Goal: Information Seeking & Learning: Learn about a topic

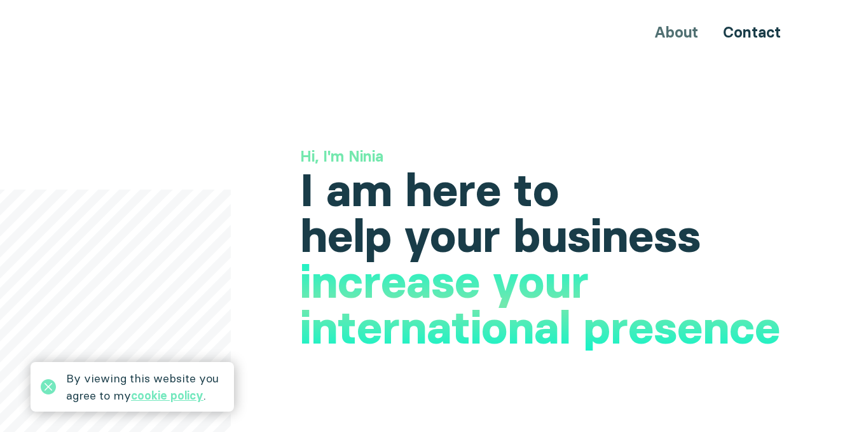
drag, startPoint x: 56, startPoint y: 26, endPoint x: 24, endPoint y: 27, distance: 32.4
click at [24, 27] on div "About Contact" at bounding box center [429, 32] width 859 height 24
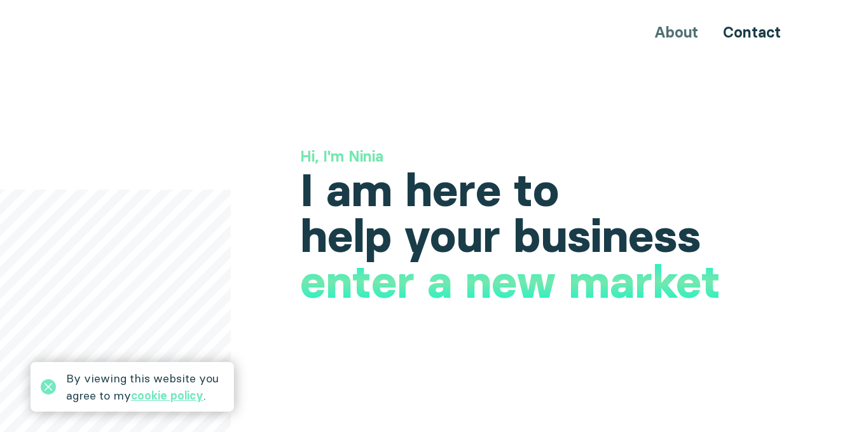
click at [681, 35] on div "About Contact" at bounding box center [429, 32] width 763 height 24
click at [740, 34] on link "Contact" at bounding box center [752, 32] width 58 height 18
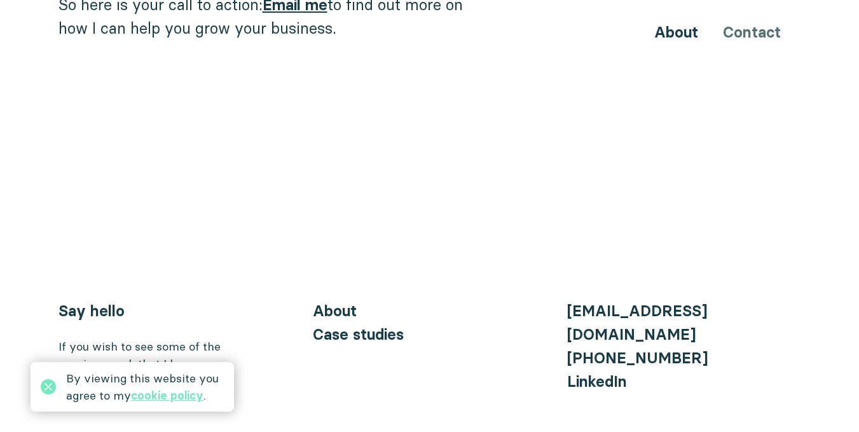
scroll to position [1458, 0]
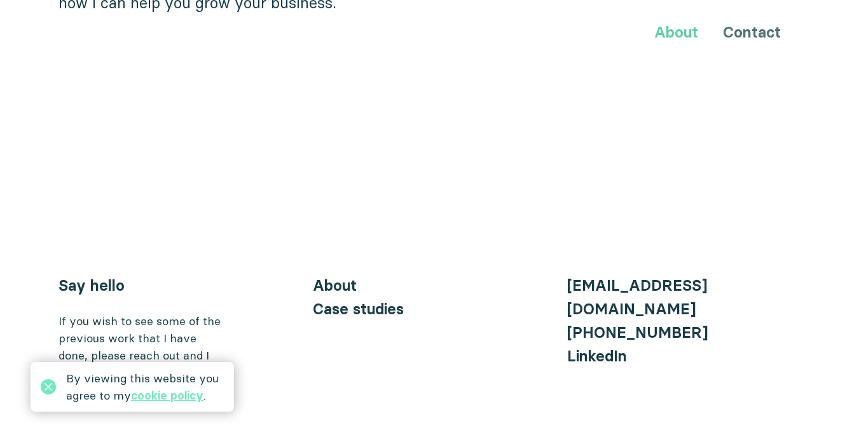
click at [686, 32] on link "About" at bounding box center [676, 32] width 44 height 18
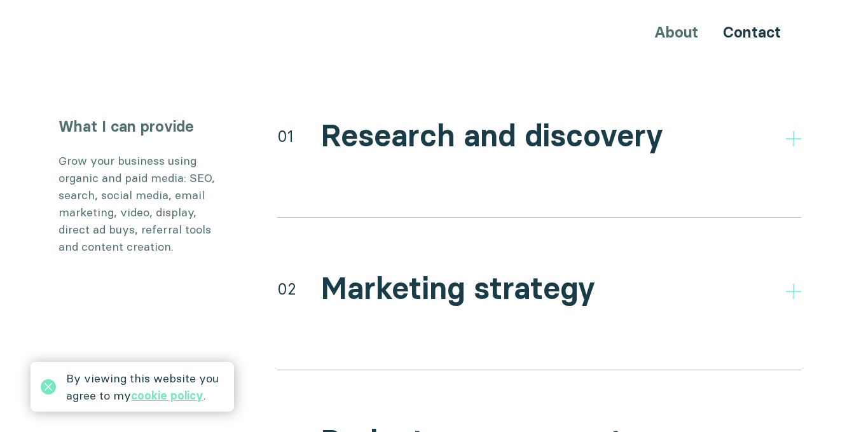
scroll to position [2352, 0]
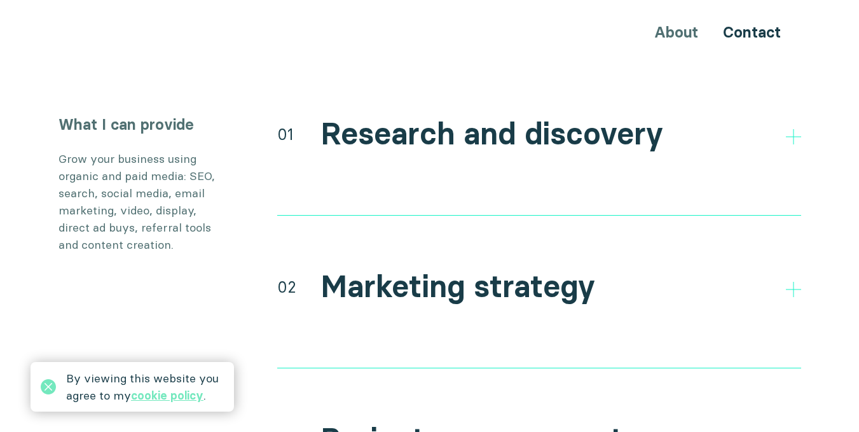
click at [444, 117] on h2 "Research and discovery" at bounding box center [491, 134] width 343 height 37
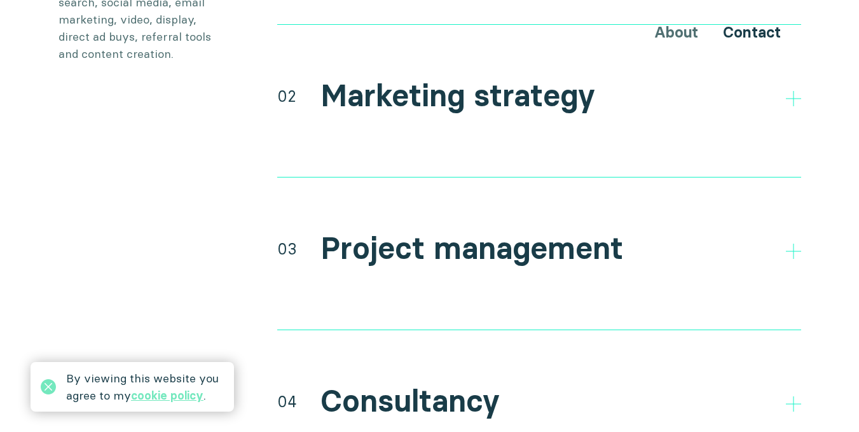
click at [431, 78] on h2 "Marketing strategy" at bounding box center [457, 96] width 275 height 37
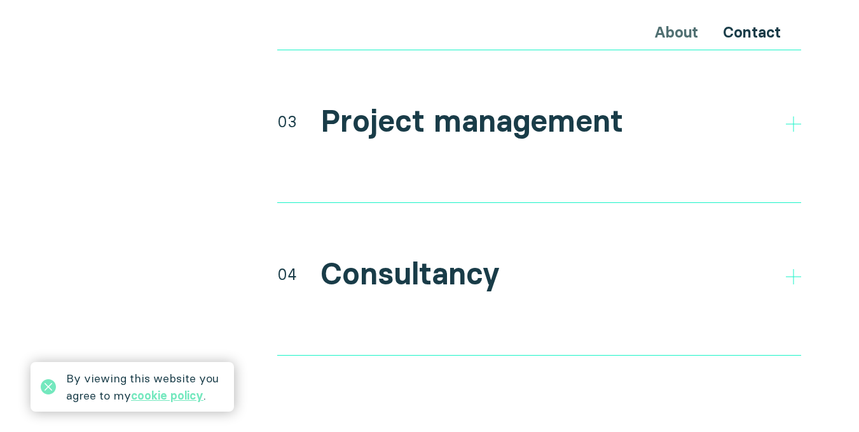
click at [445, 103] on h2 "Project management" at bounding box center [471, 121] width 303 height 37
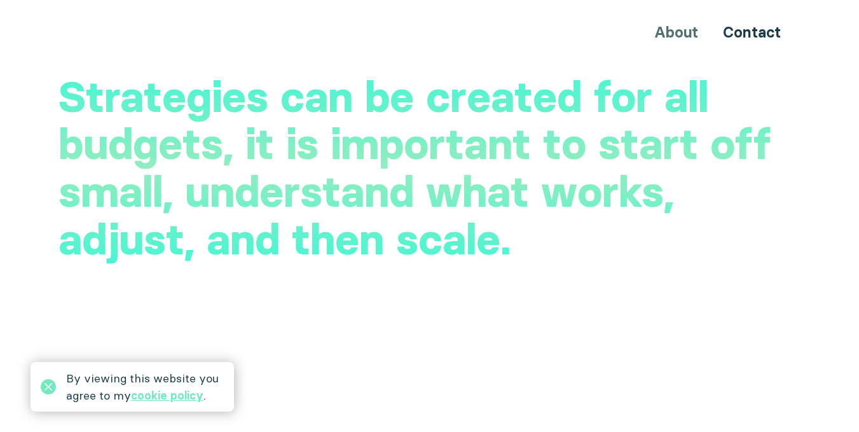
scroll to position [3305, 0]
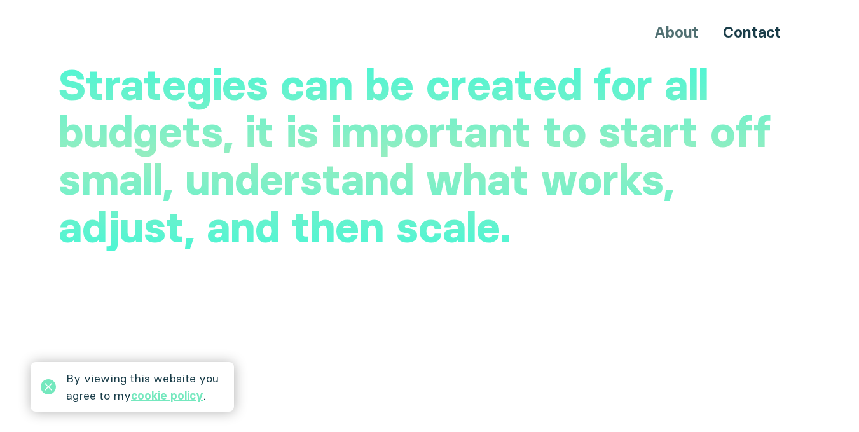
click at [441, 85] on h2 "Strategies can be created for all budgets, it is important to start off small, …" at bounding box center [429, 156] width 742 height 190
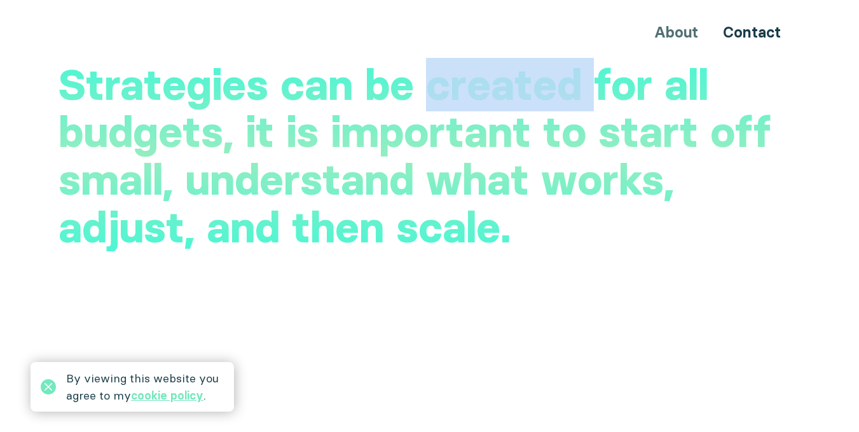
click at [441, 85] on h2 "Strategies can be created for all budgets, it is important to start off small, …" at bounding box center [429, 156] width 742 height 190
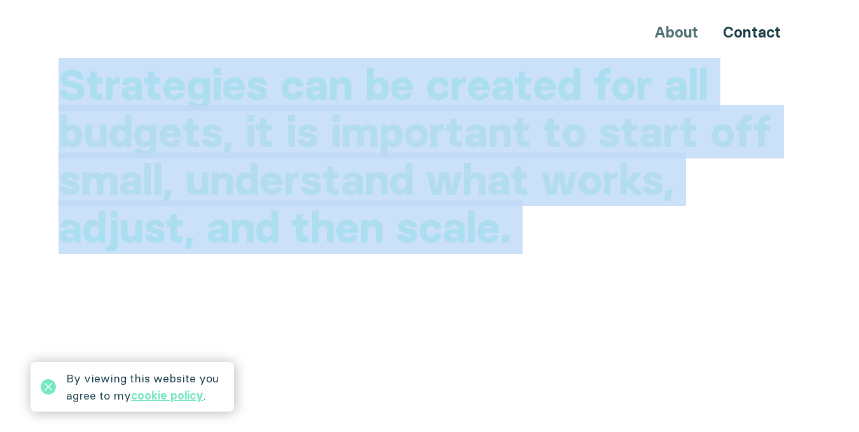
click at [441, 85] on h2 "Strategies can be created for all budgets, it is important to start off small, …" at bounding box center [429, 156] width 742 height 190
click at [453, 130] on h2 "Strategies can be created for all budgets, it is important to start off small, …" at bounding box center [429, 156] width 742 height 190
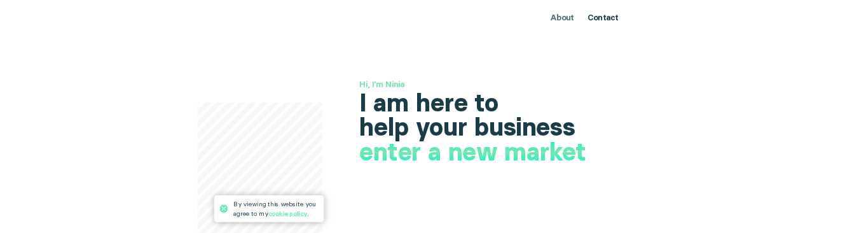
scroll to position [64, 0]
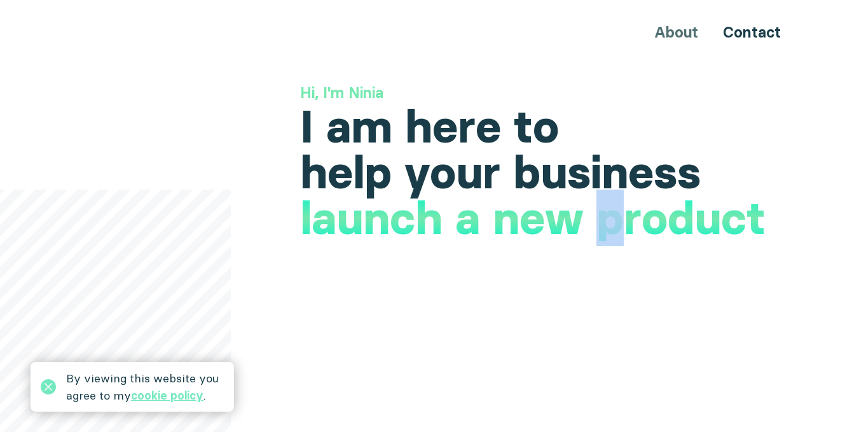
drag, startPoint x: 612, startPoint y: 225, endPoint x: 590, endPoint y: 226, distance: 22.3
click at [590, 226] on h1 "launch a new product" at bounding box center [532, 218] width 465 height 46
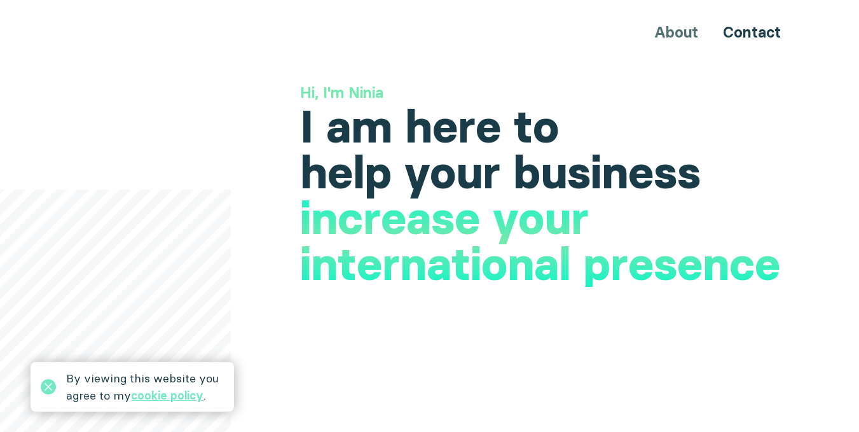
click at [564, 172] on h1 "I am here to help your business" at bounding box center [550, 150] width 501 height 92
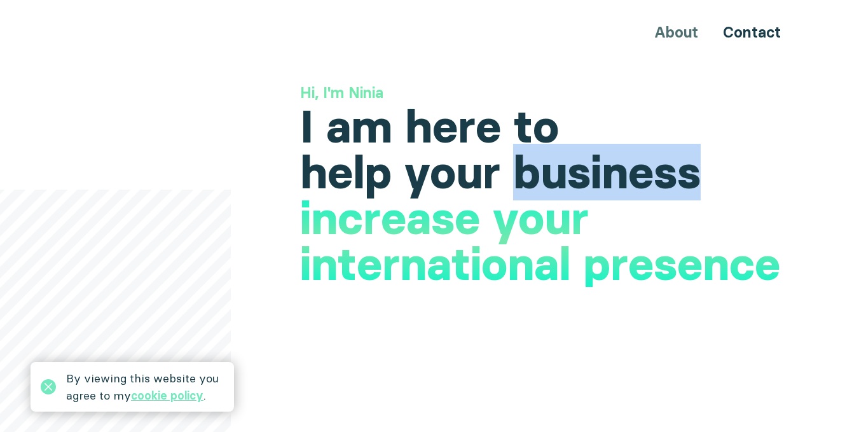
click at [564, 172] on h1 "I am here to help your business" at bounding box center [550, 150] width 501 height 92
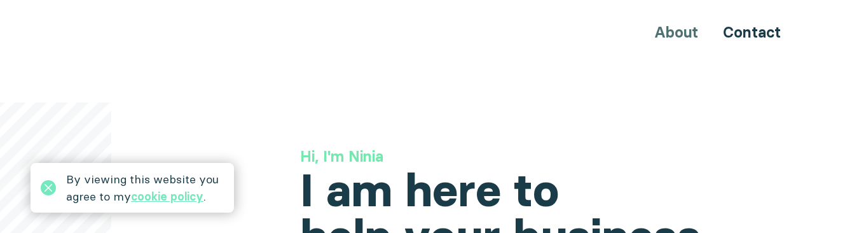
scroll to position [64, 0]
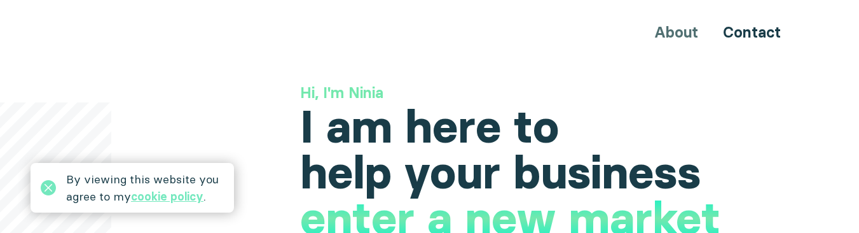
click at [538, 132] on h1 "I am here to help your business" at bounding box center [550, 150] width 501 height 92
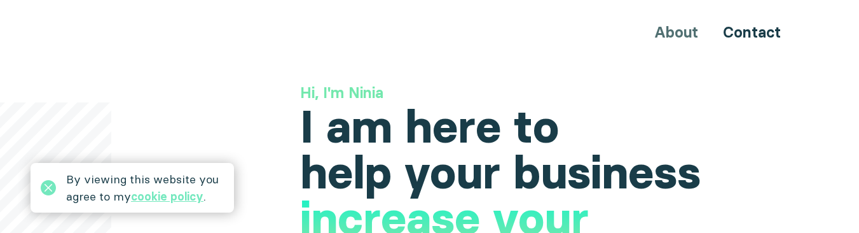
scroll to position [0, 0]
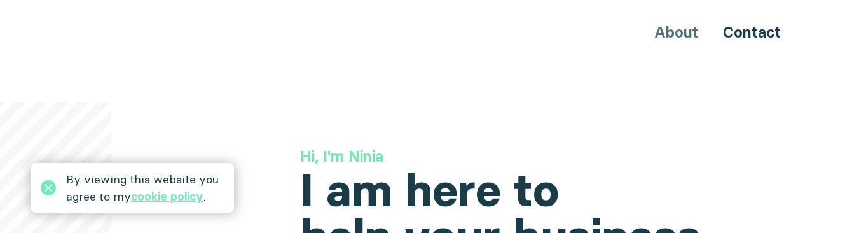
click at [636, 167] on h1 "I am here to help your business" at bounding box center [550, 213] width 501 height 92
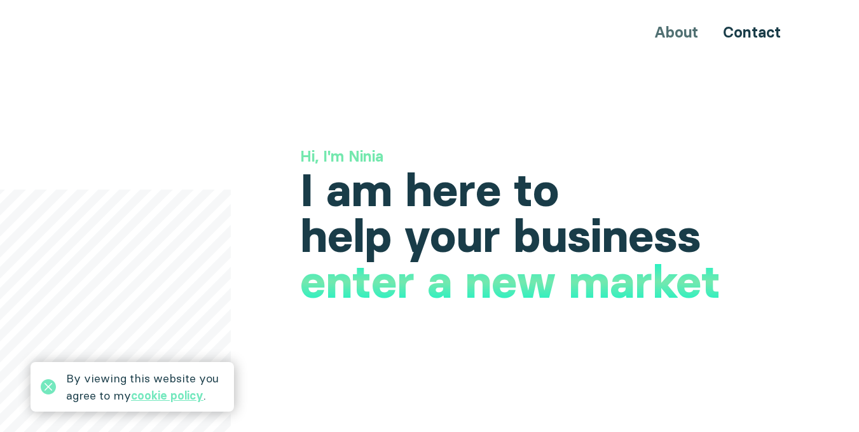
click at [459, 202] on h1 "I am here to help your business" at bounding box center [550, 213] width 501 height 92
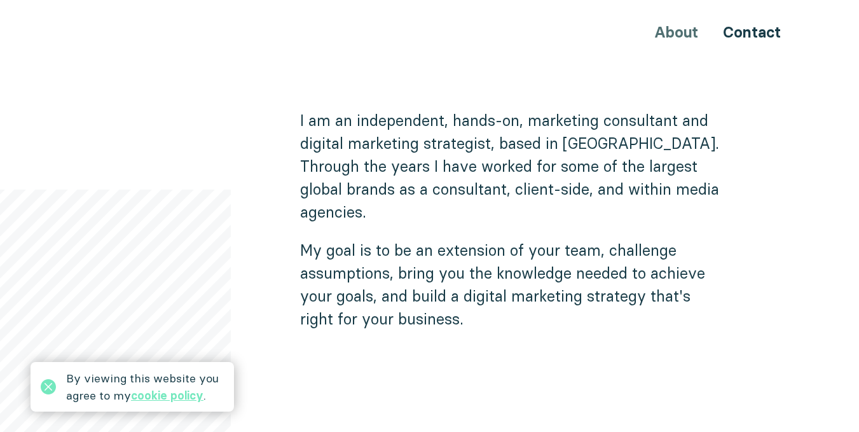
scroll to position [763, 0]
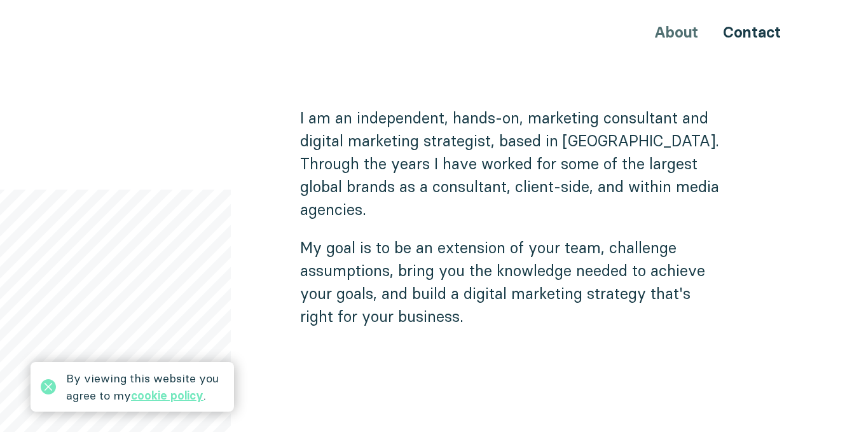
drag, startPoint x: 86, startPoint y: 250, endPoint x: 66, endPoint y: 245, distance: 20.3
drag, startPoint x: 89, startPoint y: 228, endPoint x: 86, endPoint y: 245, distance: 17.5
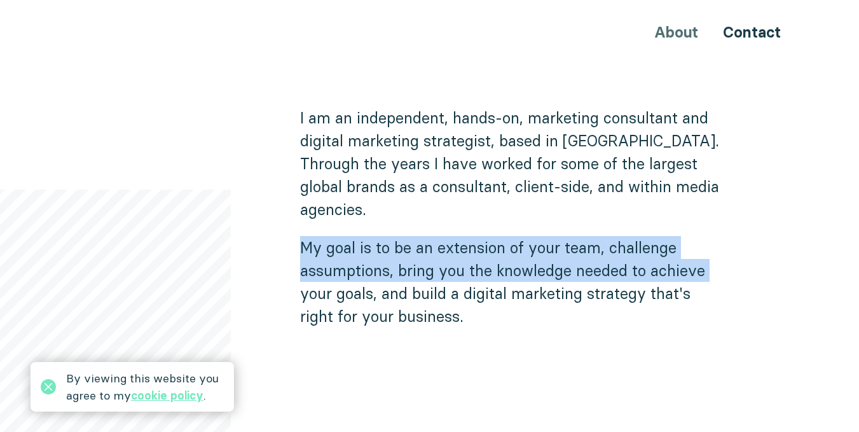
drag, startPoint x: 83, startPoint y: 267, endPoint x: 104, endPoint y: 201, distance: 69.5
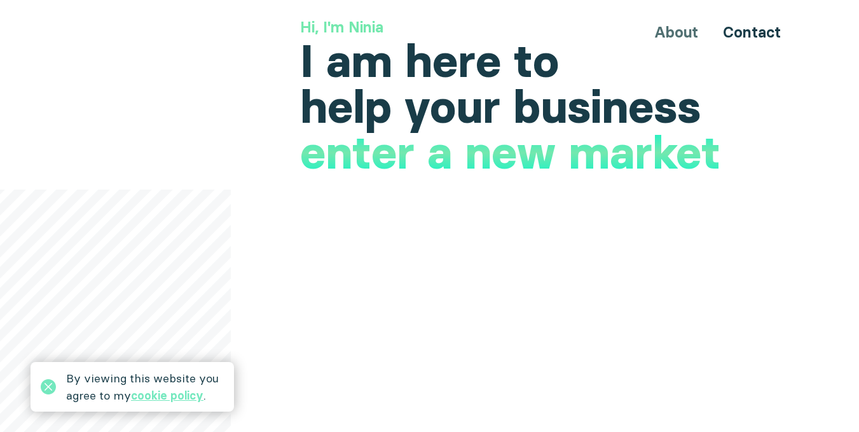
scroll to position [0, 0]
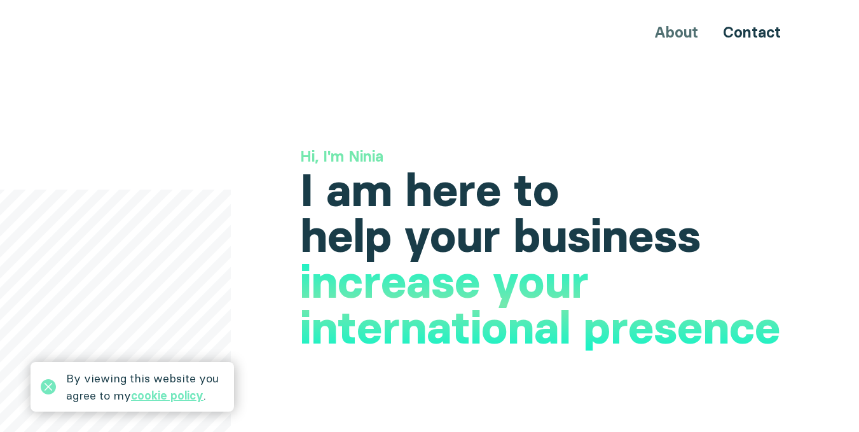
click at [101, 232] on div "By viewing this website you agree to my cookie policy ." at bounding box center [145, 386] width 158 height 34
click at [168, 232] on link "cookie policy" at bounding box center [167, 395] width 72 height 15
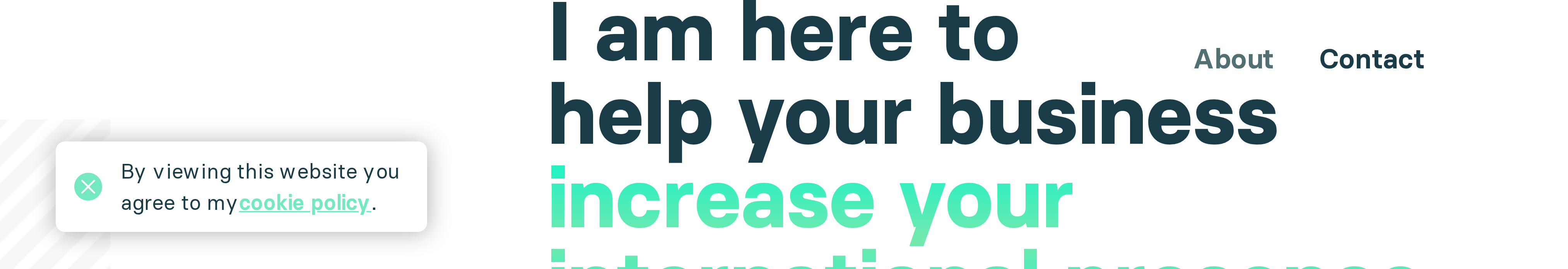
scroll to position [116, 0]
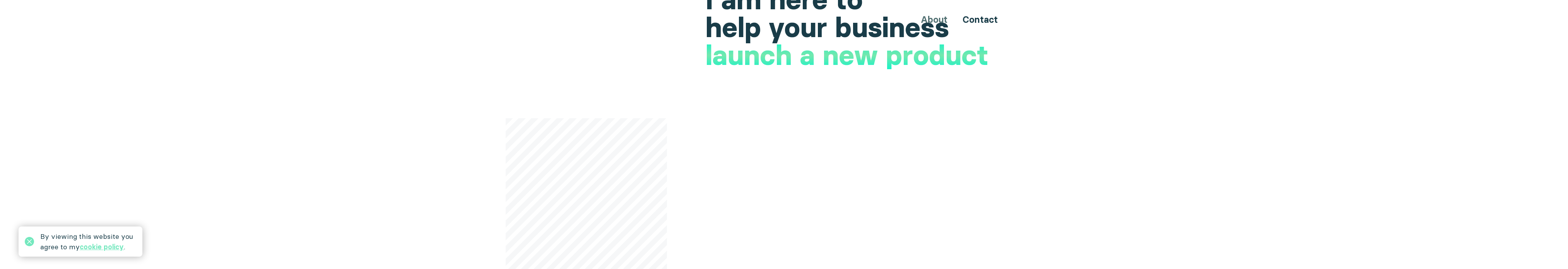
drag, startPoint x: 298, startPoint y: 85, endPoint x: 597, endPoint y: 169, distance: 310.6
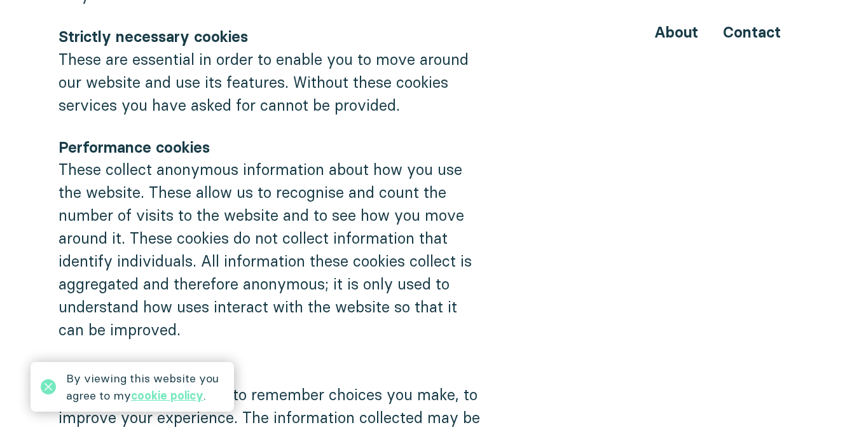
scroll to position [1017, 0]
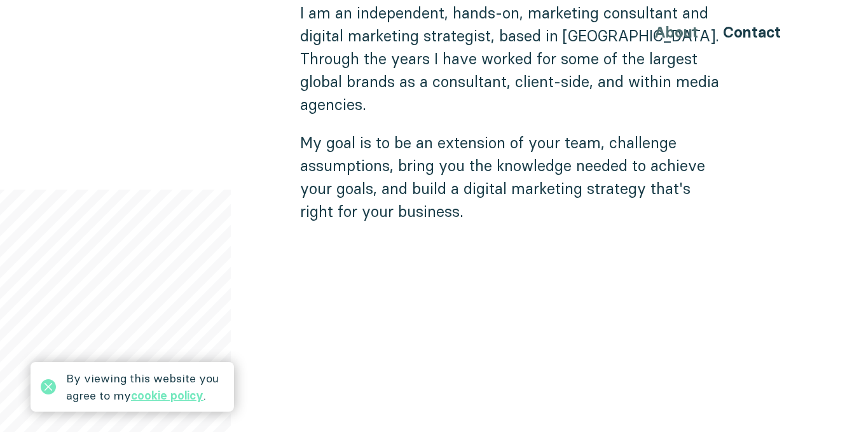
scroll to position [896, 0]
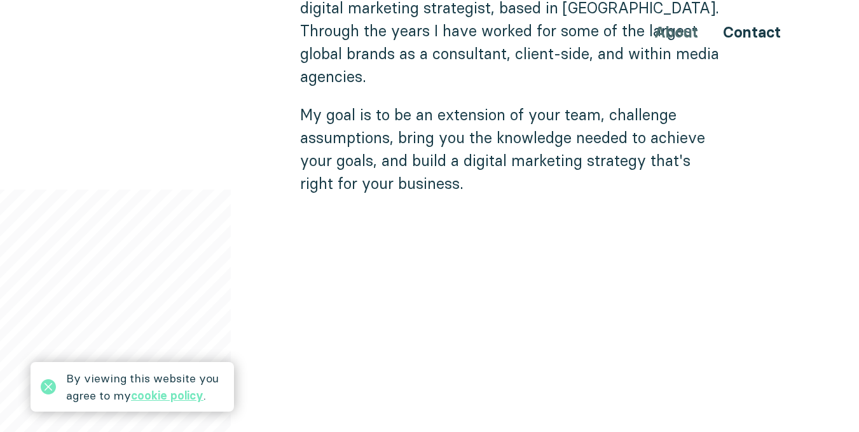
click at [484, 103] on p "My goal is to be an extension of your team, challenge assumptions, bring you th…" at bounding box center [513, 149] width 427 height 92
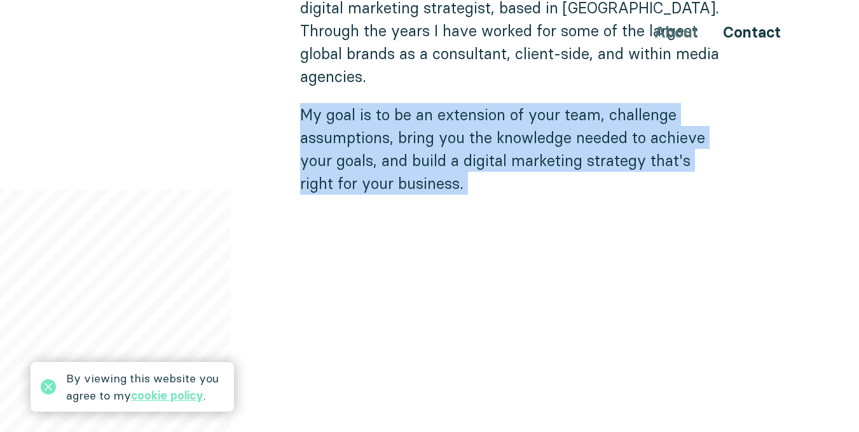
click at [484, 103] on p "My goal is to be an extension of your team, challenge assumptions, bring you th…" at bounding box center [513, 149] width 427 height 92
click at [446, 116] on p "My goal is to be an extension of your team, challenge assumptions, bring you th…" at bounding box center [513, 149] width 427 height 92
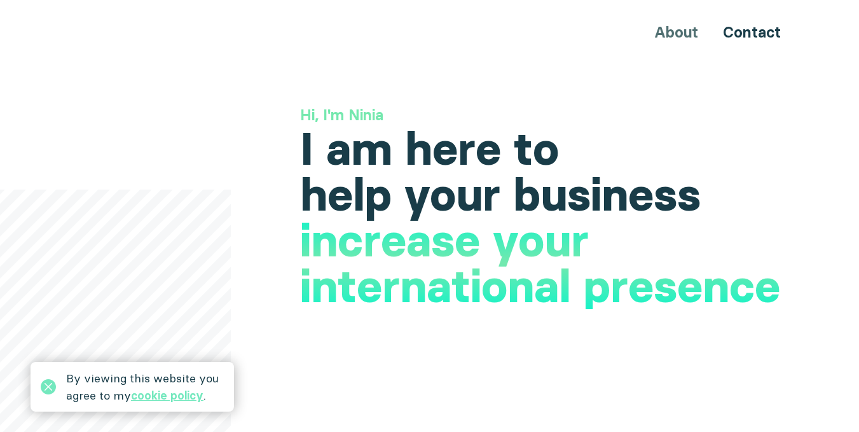
scroll to position [64, 0]
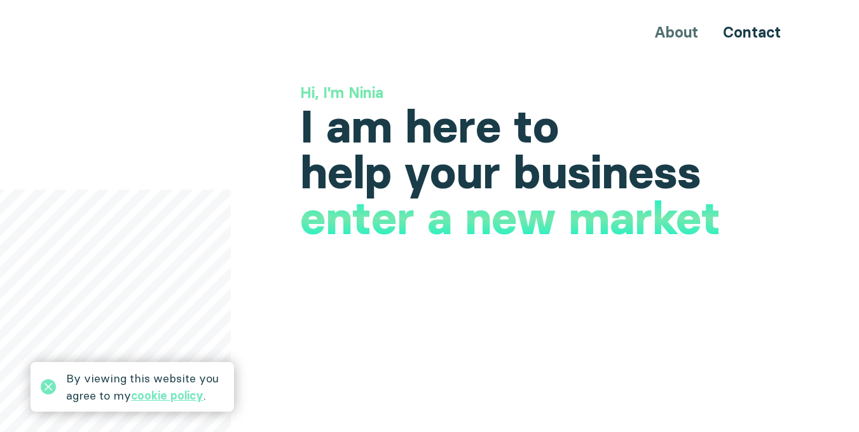
drag, startPoint x: 104, startPoint y: 235, endPoint x: 89, endPoint y: 235, distance: 15.3
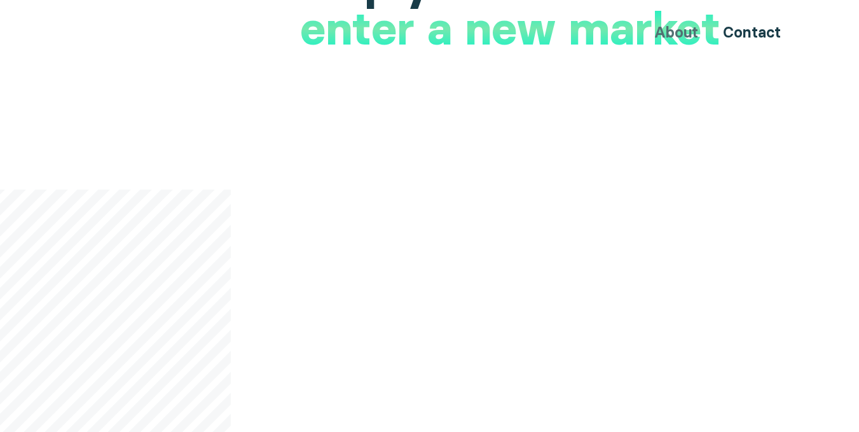
scroll to position [0, 0]
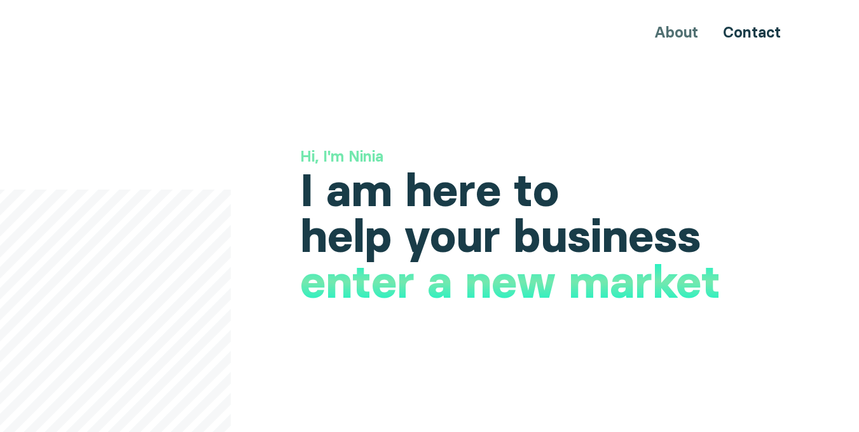
click at [360, 151] on h3 "Hi, I'm Ninia" at bounding box center [550, 157] width 501 height 22
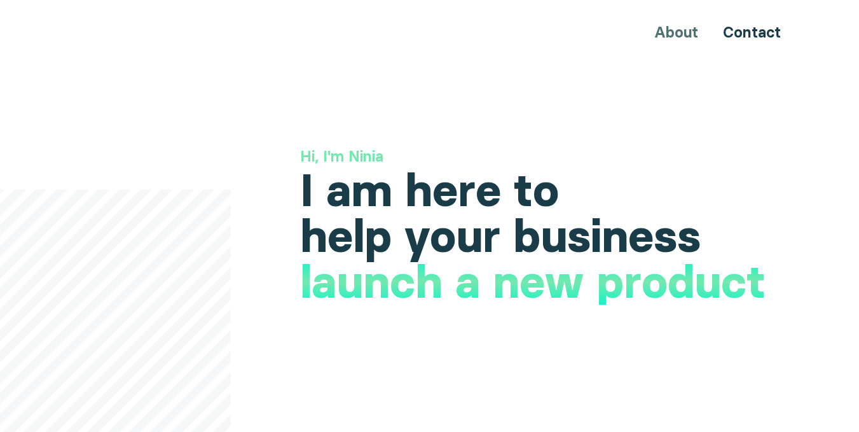
click at [326, 147] on h3 "Hi, I'm Ninia" at bounding box center [550, 157] width 501 height 22
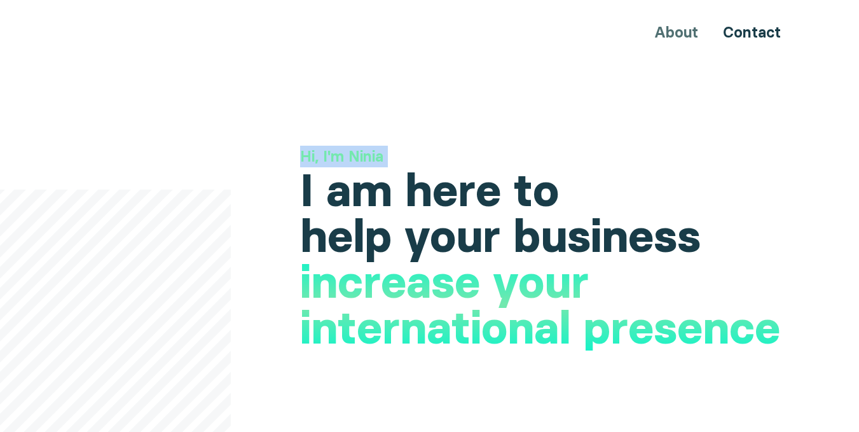
copy div "Hi, I'm Ninia"
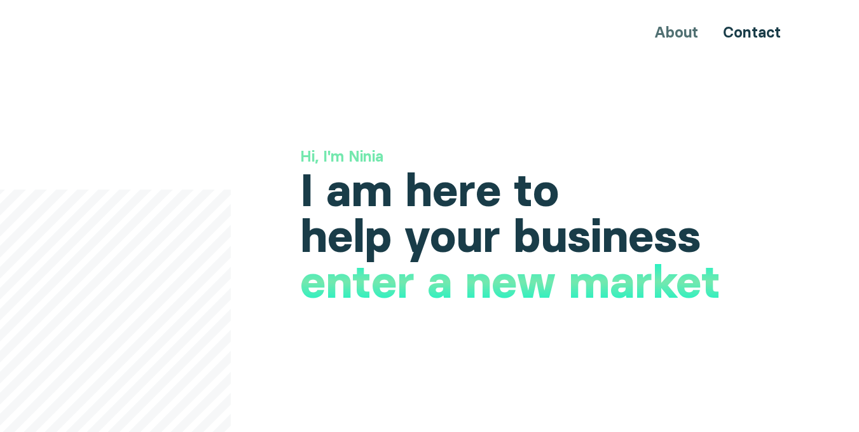
click at [375, 167] on h1 "I am here to help your business" at bounding box center [550, 213] width 501 height 92
click at [465, 229] on h1 "I am here to help your business" at bounding box center [550, 213] width 501 height 92
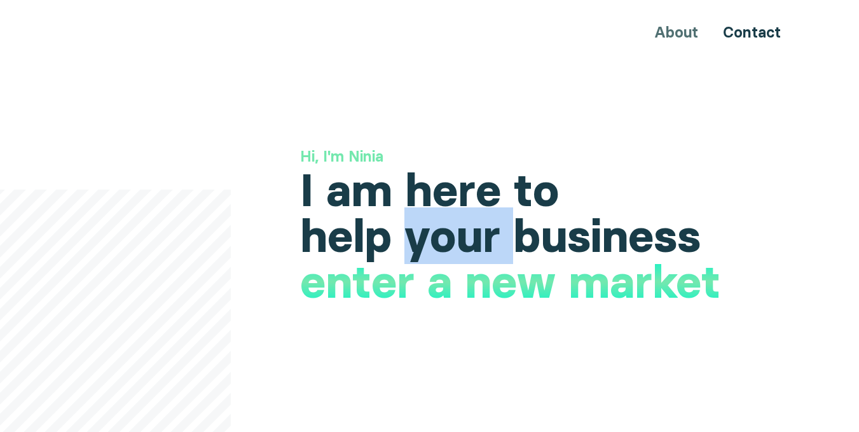
click at [465, 229] on h1 "I am here to help your business" at bounding box center [550, 213] width 501 height 92
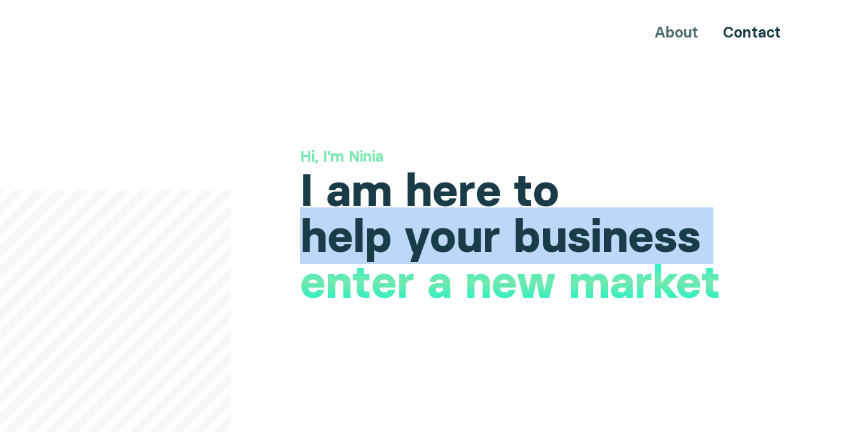
click at [465, 229] on h1 "I am here to help your business" at bounding box center [550, 213] width 501 height 92
click at [523, 213] on h1 "I am here to help your business" at bounding box center [550, 213] width 501 height 92
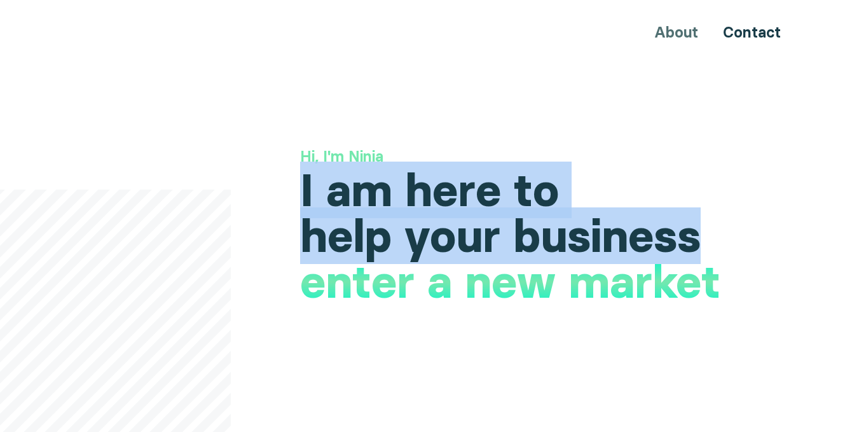
drag, startPoint x: 704, startPoint y: 227, endPoint x: 306, endPoint y: 187, distance: 399.8
click at [306, 187] on h1 "I am here to help your business" at bounding box center [550, 213] width 501 height 92
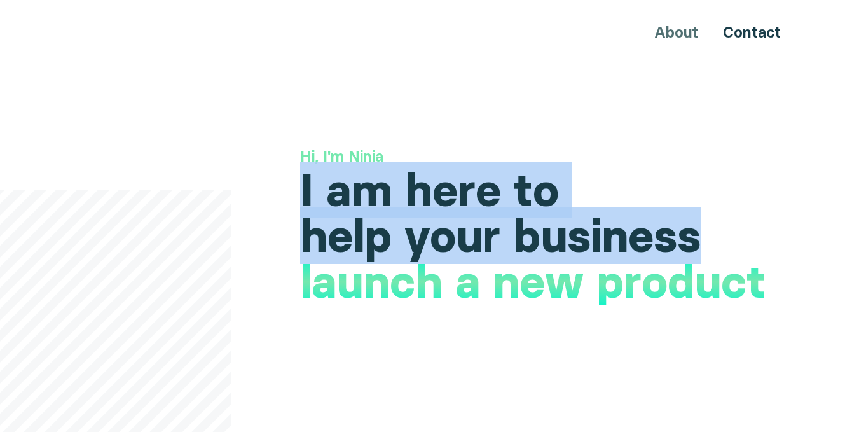
copy h1 "I am here to help your business"
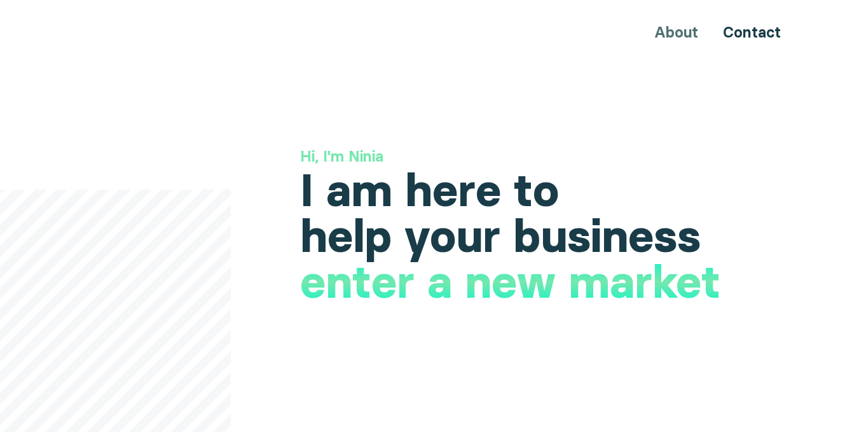
click at [304, 290] on h1 "launch a new product" at bounding box center [532, 302] width 465 height 46
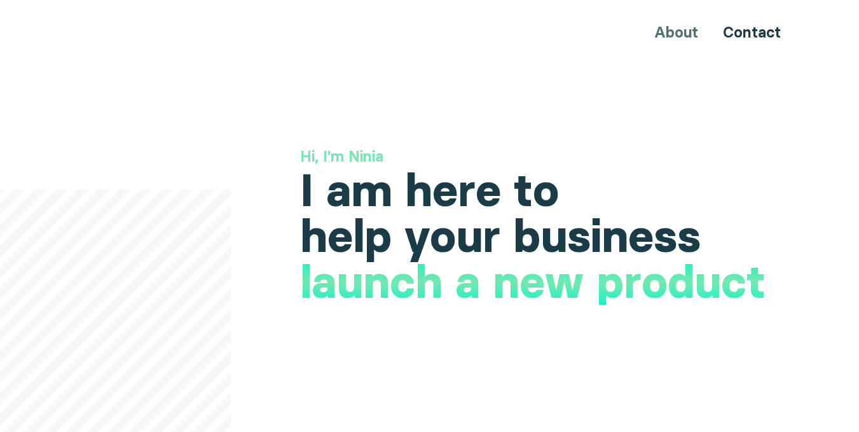
click at [344, 156] on h3 "Hi, I'm Ninia" at bounding box center [550, 157] width 501 height 22
click at [362, 160] on h3 "Hi, I'm Ninia" at bounding box center [550, 157] width 501 height 22
click at [332, 154] on h3 "Hi, I'm Ninia" at bounding box center [550, 157] width 501 height 22
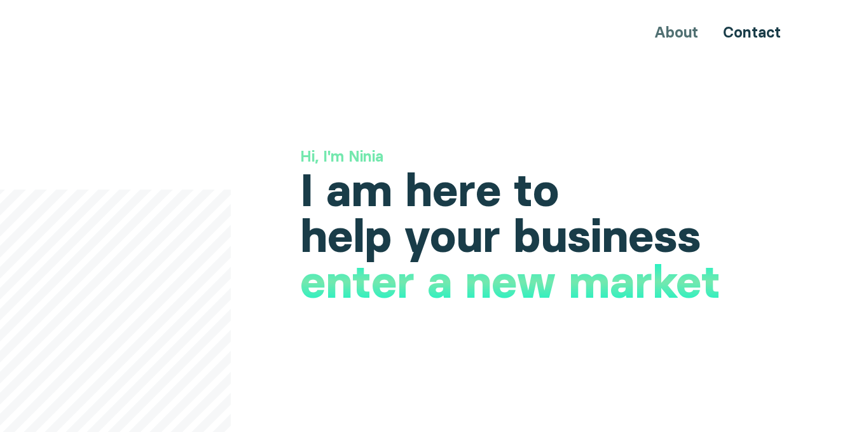
click at [650, 235] on h1 "I am here to help your business" at bounding box center [550, 213] width 501 height 92
drag, startPoint x: 514, startPoint y: 256, endPoint x: 416, endPoint y: 256, distance: 98.5
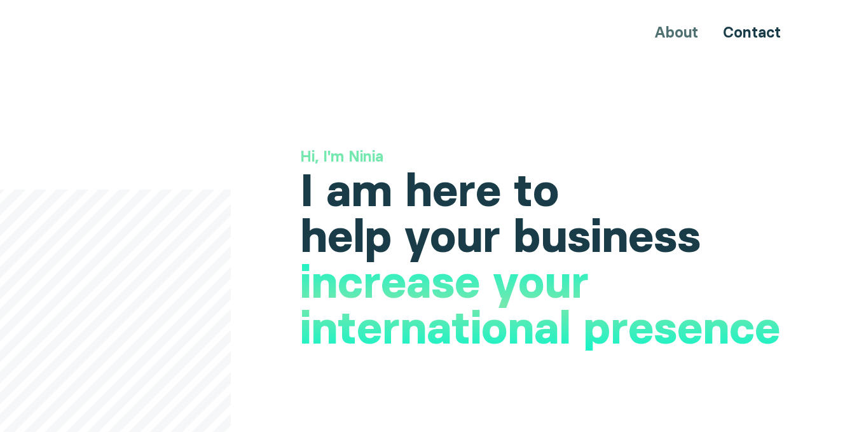
click at [555, 263] on h1 "increase your international presence" at bounding box center [550, 305] width 501 height 92
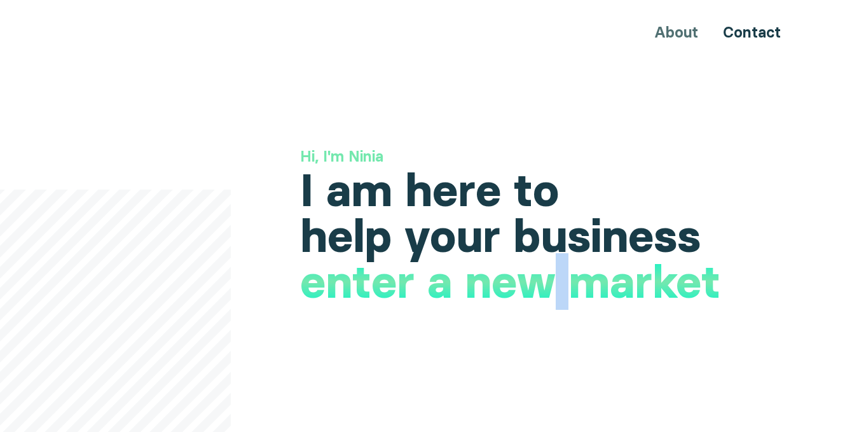
click at [555, 263] on h1 "enter a new market" at bounding box center [510, 282] width 420 height 46
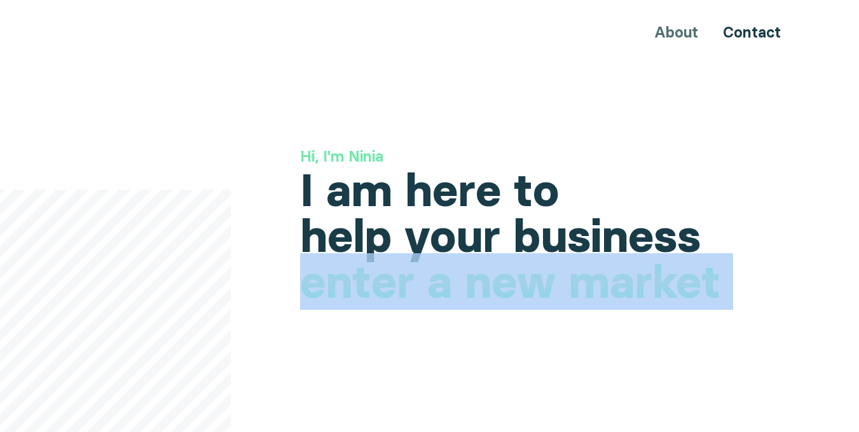
click at [555, 263] on h1 "enter a new market" at bounding box center [510, 282] width 420 height 46
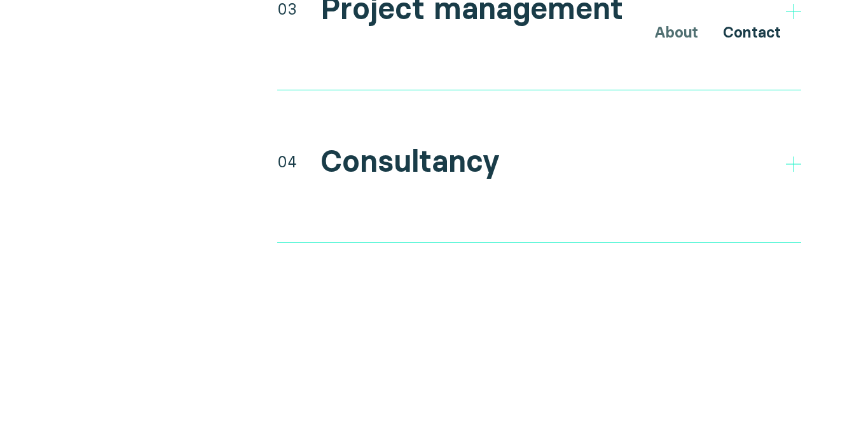
scroll to position [3051, 0]
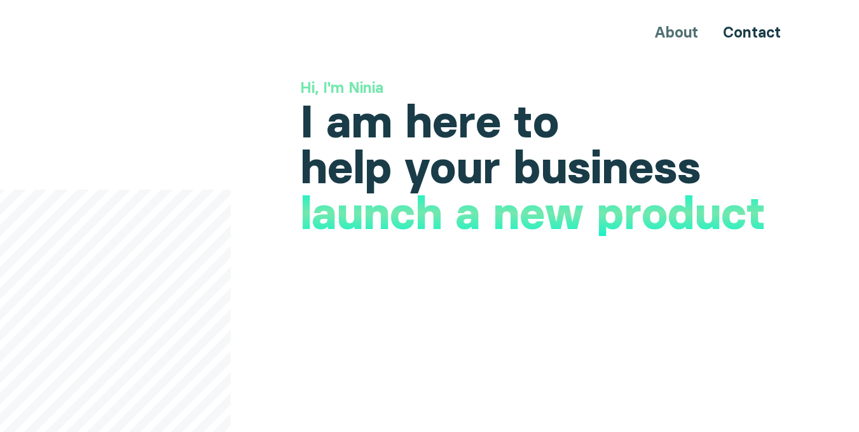
scroll to position [0, 0]
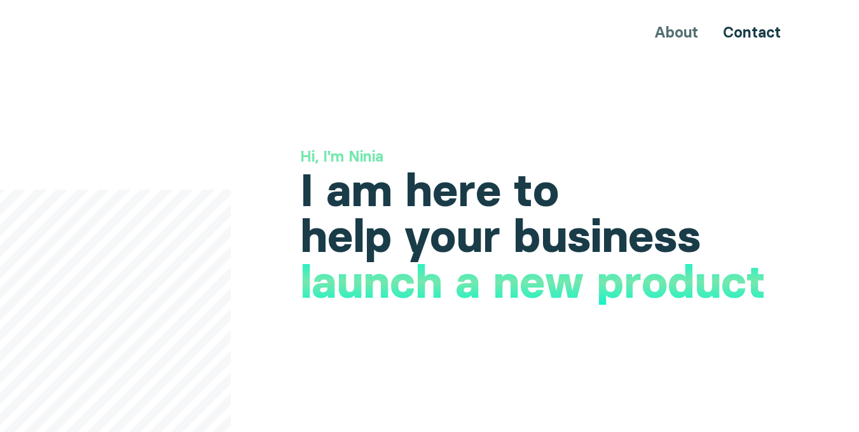
click at [678, 34] on div "About Contact" at bounding box center [429, 32] width 763 height 24
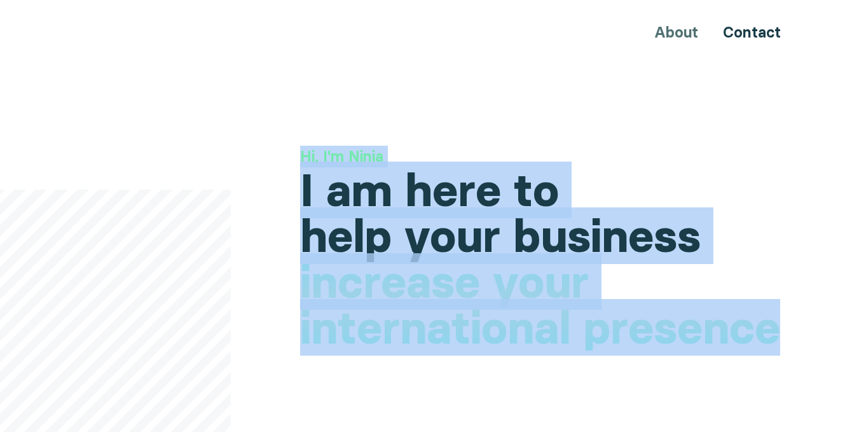
drag, startPoint x: 287, startPoint y: 160, endPoint x: 782, endPoint y: 331, distance: 523.8
click at [539, 249] on h1 "I am here to help your business" at bounding box center [550, 213] width 501 height 92
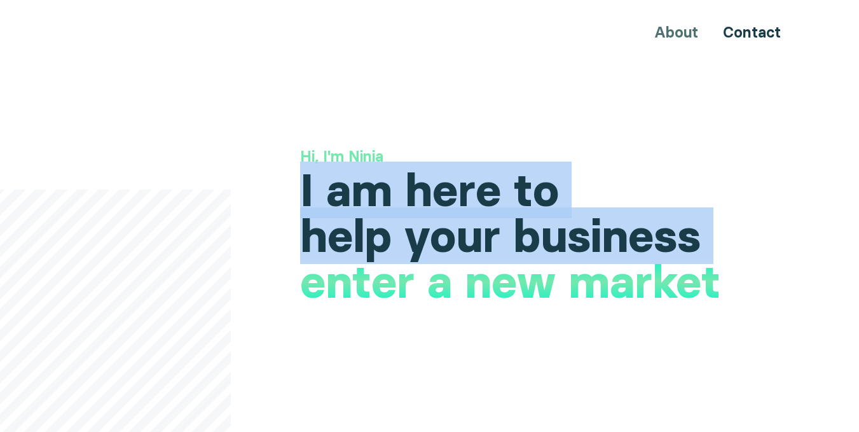
drag, startPoint x: 302, startPoint y: 196, endPoint x: 771, endPoint y: 289, distance: 478.1
click at [771, 259] on div "Hi, I'm Ninia I am here to help your business increase your international prese…" at bounding box center [550, 202] width 501 height 113
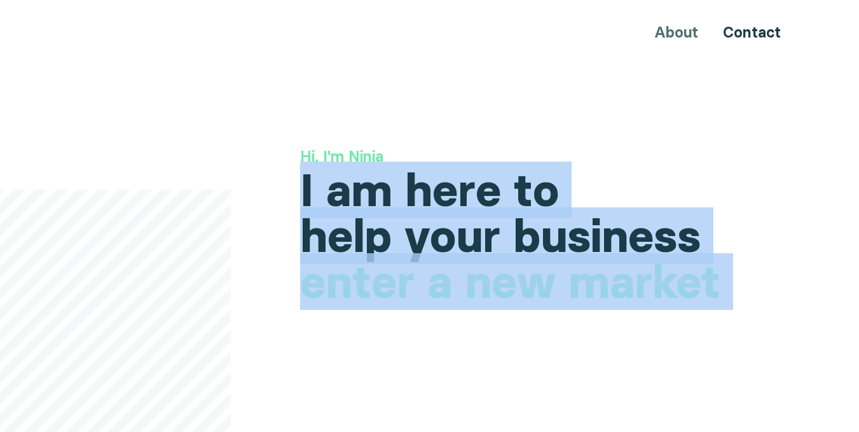
click at [752, 288] on h1 "launch a new product" at bounding box center [532, 302] width 465 height 46
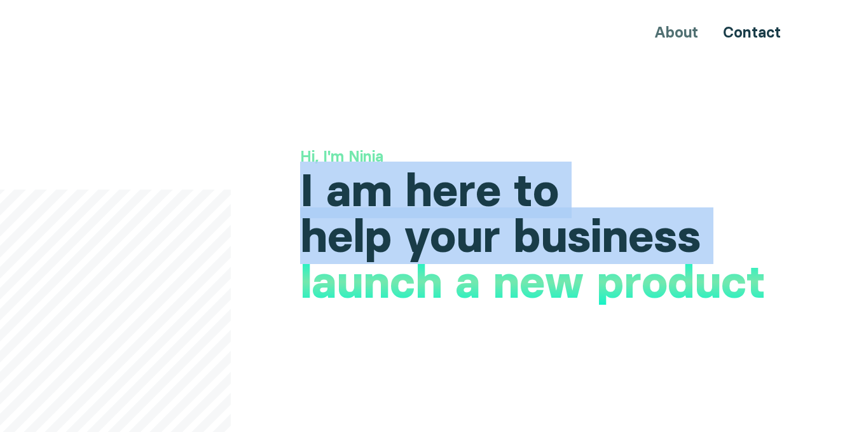
click at [772, 310] on h1 "increase your international presence" at bounding box center [550, 325] width 501 height 92
click at [772, 292] on h1 "increase your international presence" at bounding box center [550, 325] width 501 height 92
click at [765, 280] on h1 "increase your international presence" at bounding box center [550, 325] width 501 height 92
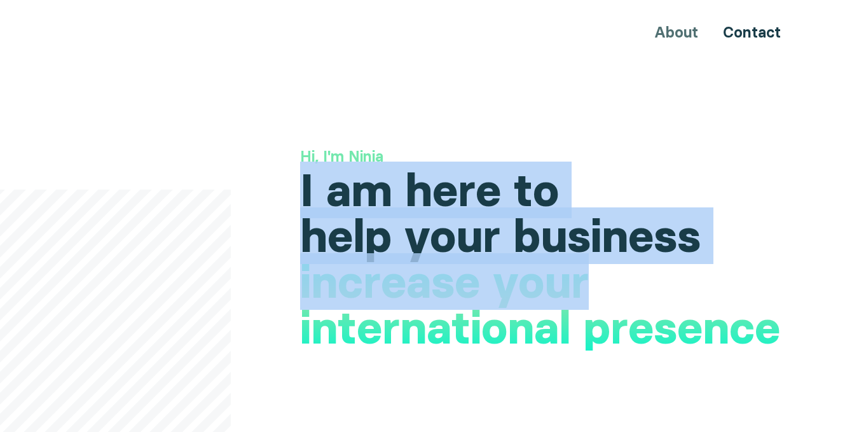
click at [763, 280] on h1 "increase your international presence" at bounding box center [550, 305] width 501 height 92
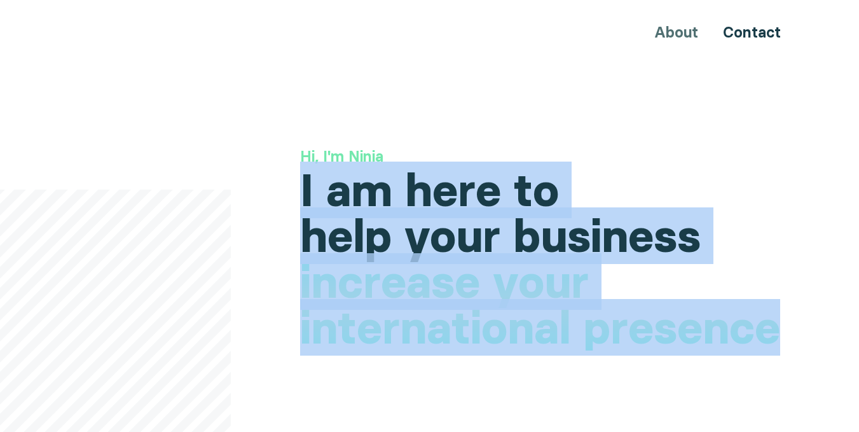
click at [784, 337] on h1 "increase your international presence" at bounding box center [550, 305] width 501 height 92
copy div "I am here to help your business increase your international presence"
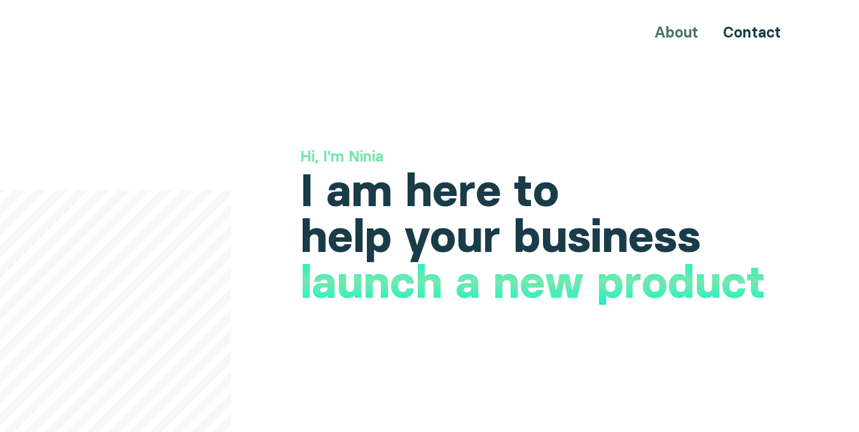
click at [418, 285] on h1 "launch a new product" at bounding box center [532, 282] width 465 height 46
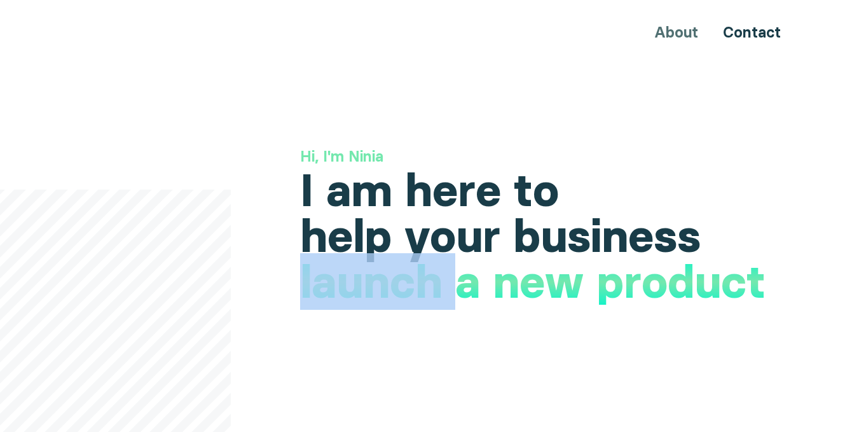
click at [418, 285] on h1 "launch a new product" at bounding box center [532, 282] width 465 height 46
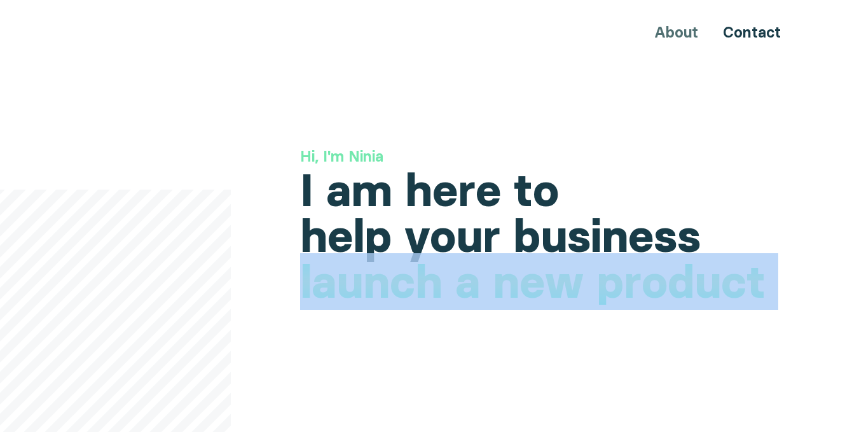
click at [418, 285] on h1 "launch a new product" at bounding box center [532, 282] width 465 height 46
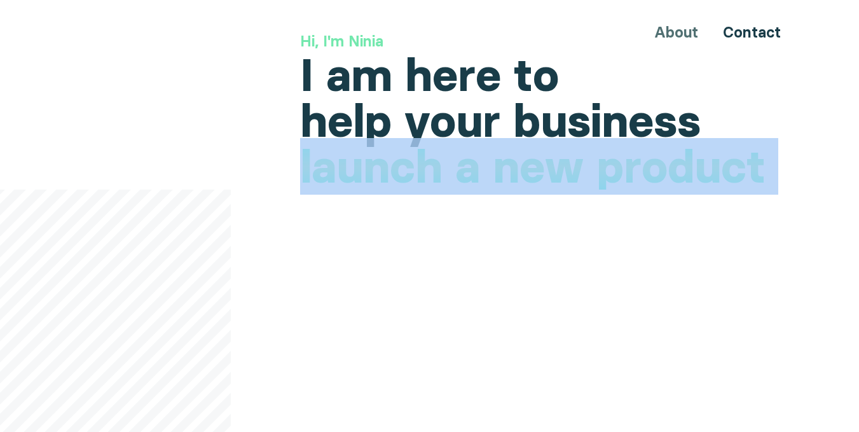
scroll to position [127, 0]
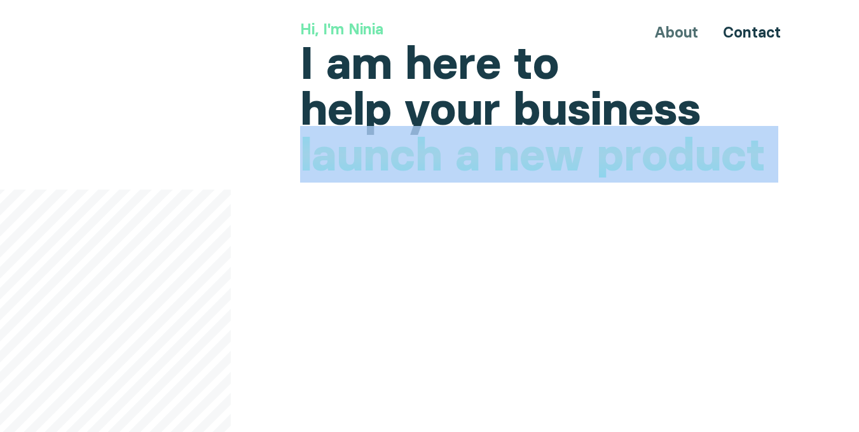
copy div "launch a new product"
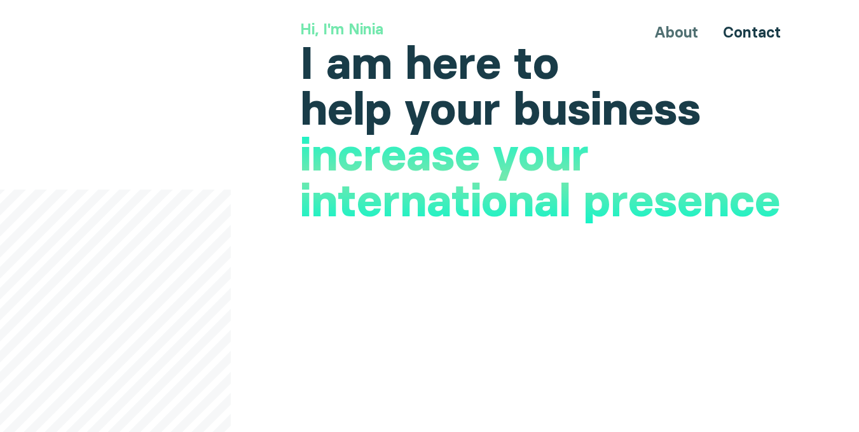
click at [397, 152] on h1 "launch a new product" at bounding box center [532, 175] width 465 height 46
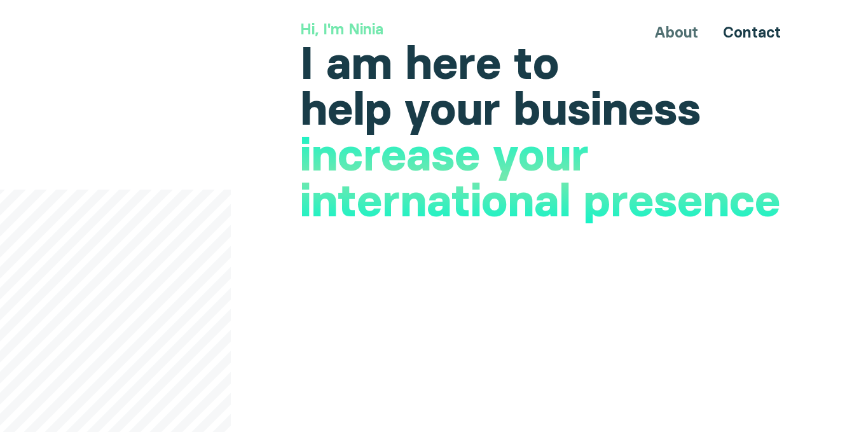
click at [397, 152] on h1 "launch a new product" at bounding box center [532, 175] width 465 height 46
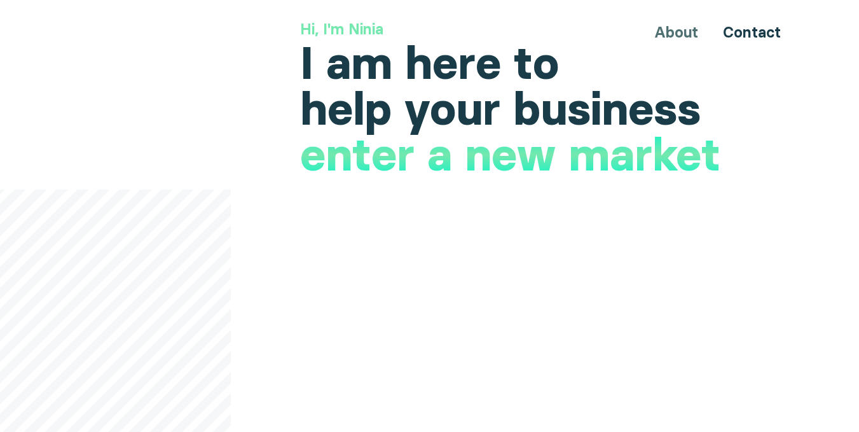
click at [306, 152] on h1 "launch a new product" at bounding box center [532, 175] width 465 height 46
click at [348, 161] on h1 "launch a new product" at bounding box center [532, 175] width 465 height 46
click at [617, 165] on h1 "launch a new product" at bounding box center [532, 175] width 465 height 46
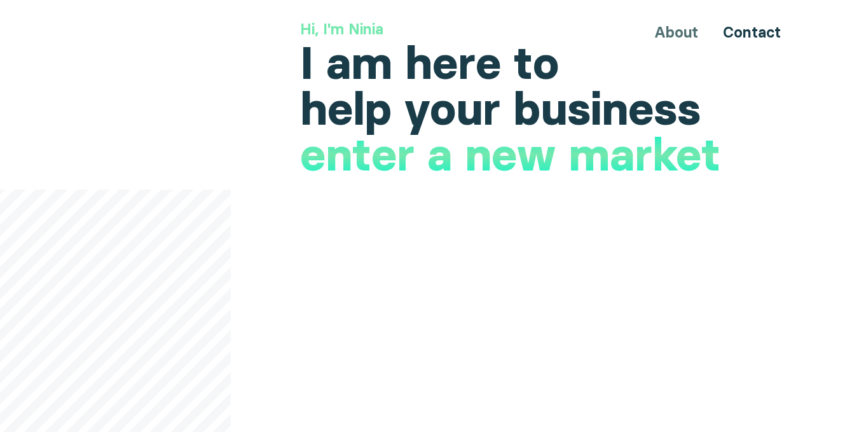
click at [617, 165] on h1 "launch a new product" at bounding box center [532, 175] width 465 height 46
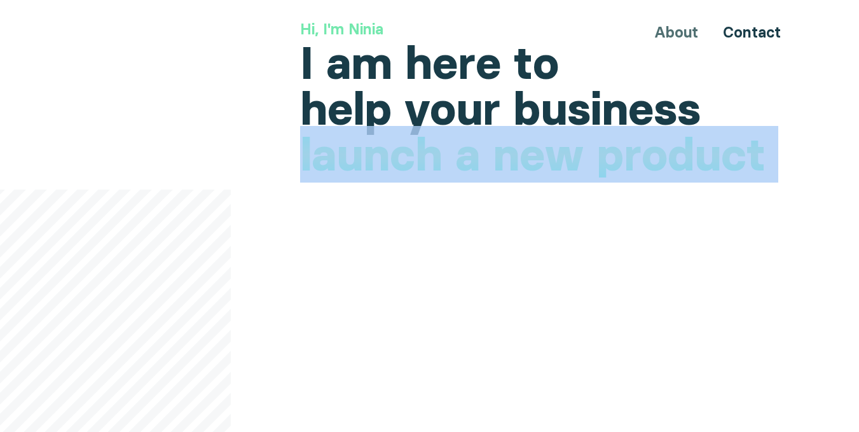
click at [713, 161] on h1 "launch a new product" at bounding box center [532, 155] width 465 height 46
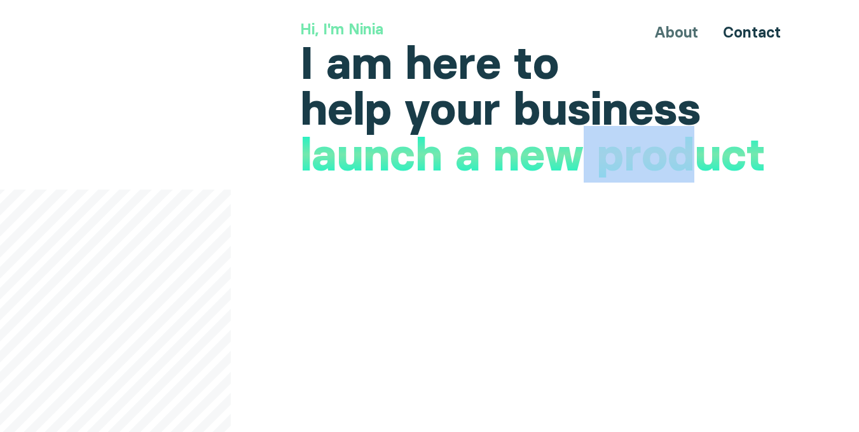
drag, startPoint x: 701, startPoint y: 161, endPoint x: 580, endPoint y: 149, distance: 122.0
click at [580, 149] on h1 "launch a new product" at bounding box center [532, 155] width 465 height 46
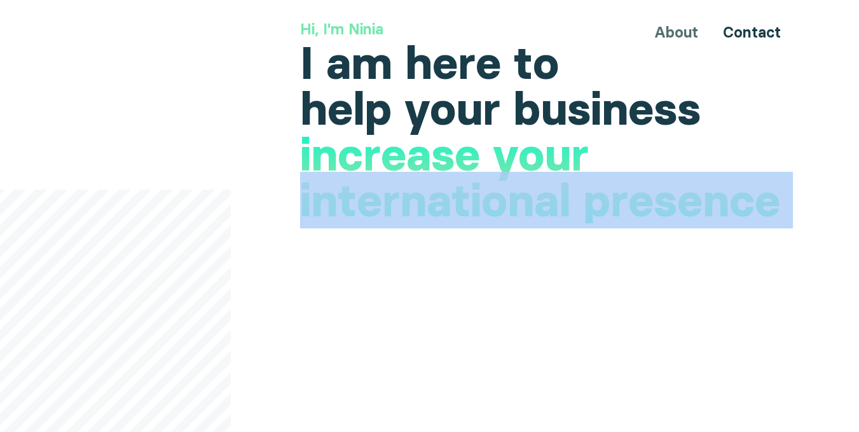
drag, startPoint x: 761, startPoint y: 156, endPoint x: 680, endPoint y: 120, distance: 88.8
click at [746, 132] on div "increase your international presence enter a new market launch a new product" at bounding box center [550, 132] width 501 height 0
click at [327, 165] on h1 "launch a new product" at bounding box center [532, 175] width 465 height 46
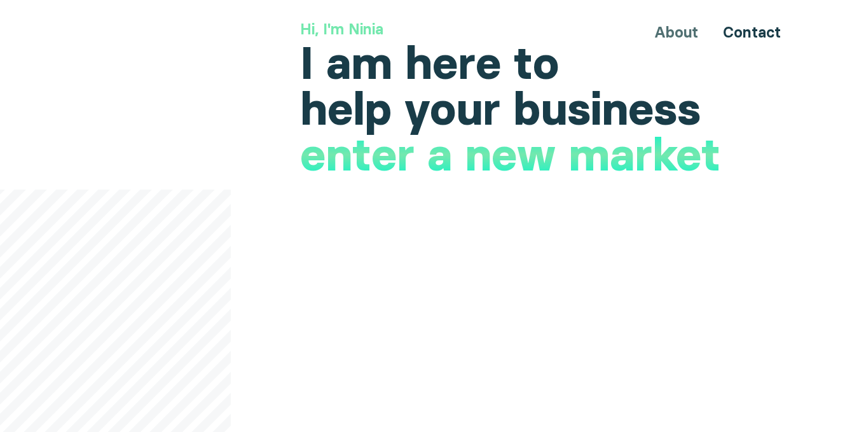
drag, startPoint x: 298, startPoint y: 158, endPoint x: 328, endPoint y: 185, distance: 40.1
drag, startPoint x: 308, startPoint y: 151, endPoint x: 686, endPoint y: 152, distance: 378.2
click at [686, 152] on h1 "launch a new product" at bounding box center [532, 175] width 465 height 46
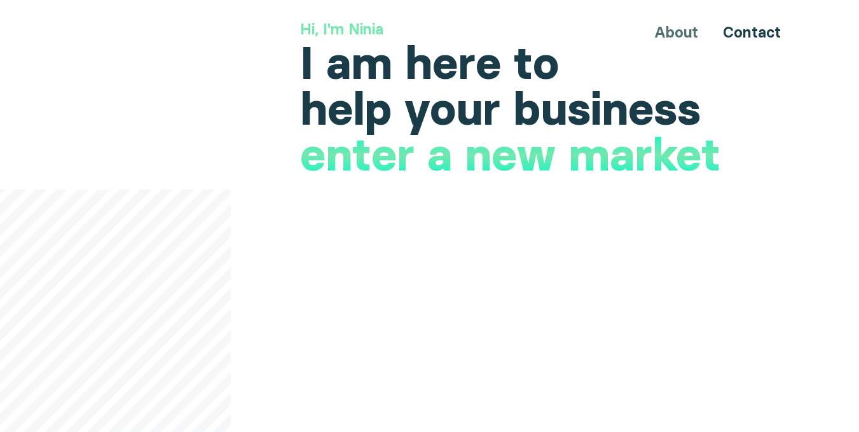
click at [686, 152] on h1 "launch a new product" at bounding box center [532, 175] width 465 height 46
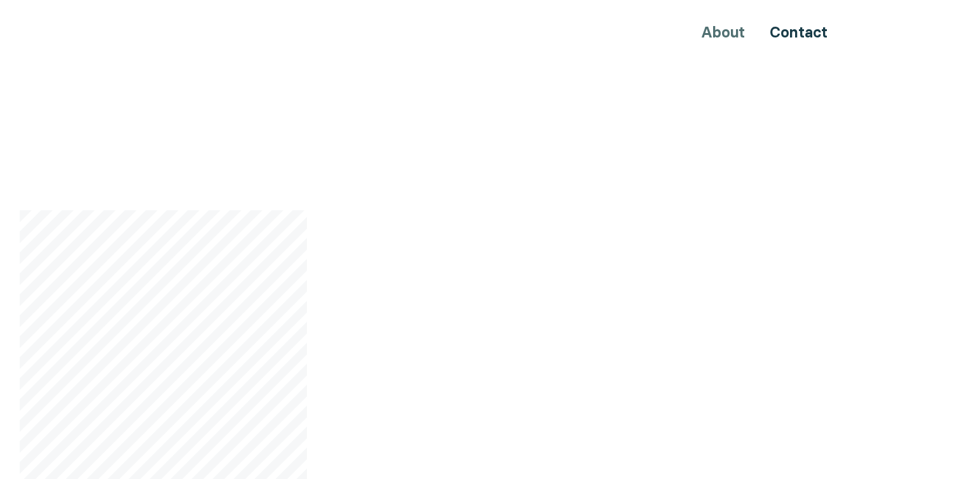
scroll to position [0, 0]
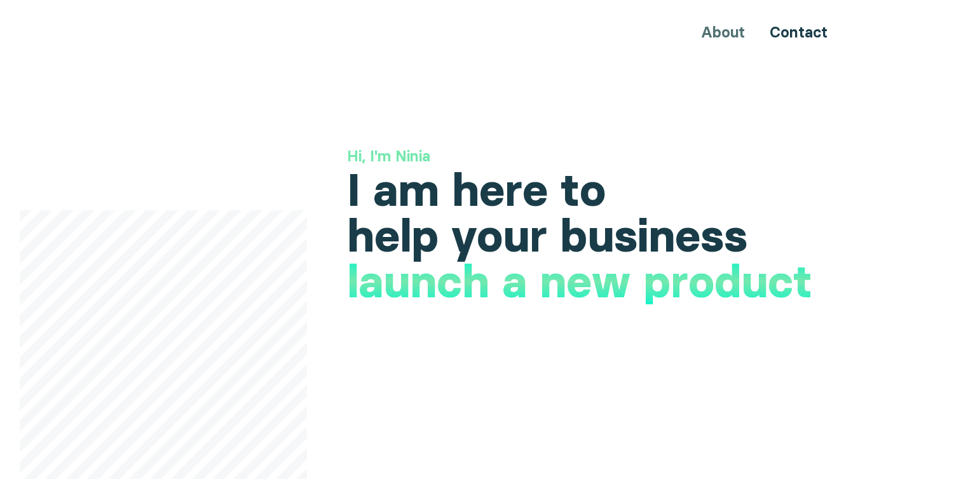
click at [535, 146] on h3 "Hi, I'm Ninia" at bounding box center [598, 157] width 501 height 22
click at [446, 189] on h1 "I am here to help your business" at bounding box center [598, 213] width 501 height 92
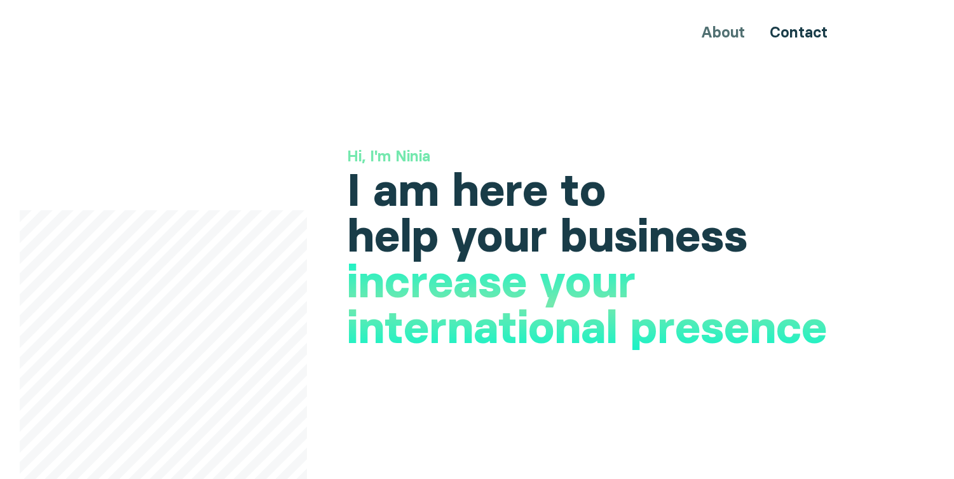
click at [666, 249] on h1 "I am here to help your business" at bounding box center [598, 213] width 501 height 92
click at [505, 296] on h1 "launch a new product" at bounding box center [580, 302] width 465 height 46
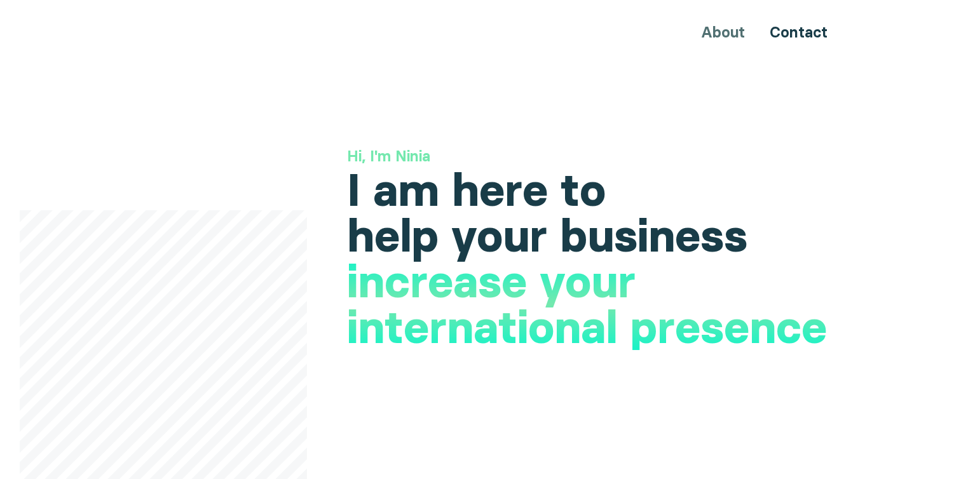
click at [463, 296] on h1 "launch a new product" at bounding box center [580, 302] width 465 height 46
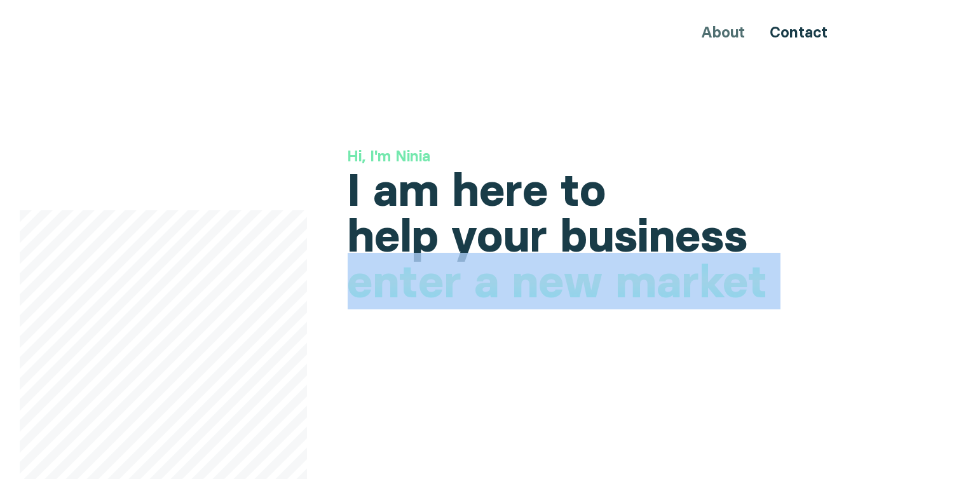
drag, startPoint x: 341, startPoint y: 289, endPoint x: 669, endPoint y: 332, distance: 330.8
click at [655, 280] on h1 "launch a new product" at bounding box center [580, 302] width 465 height 46
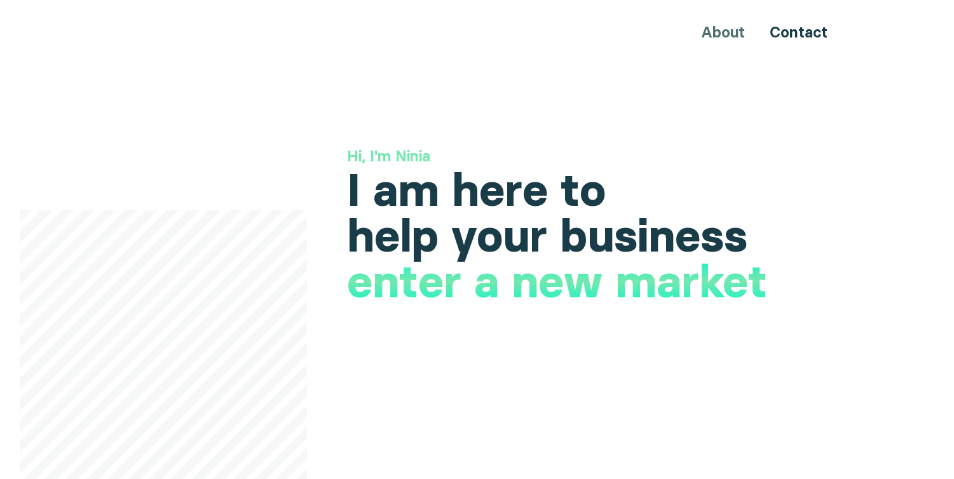
drag, startPoint x: 767, startPoint y: 284, endPoint x: 376, endPoint y: 290, distance: 390.9
click at [377, 296] on h1 "launch a new product" at bounding box center [580, 302] width 465 height 46
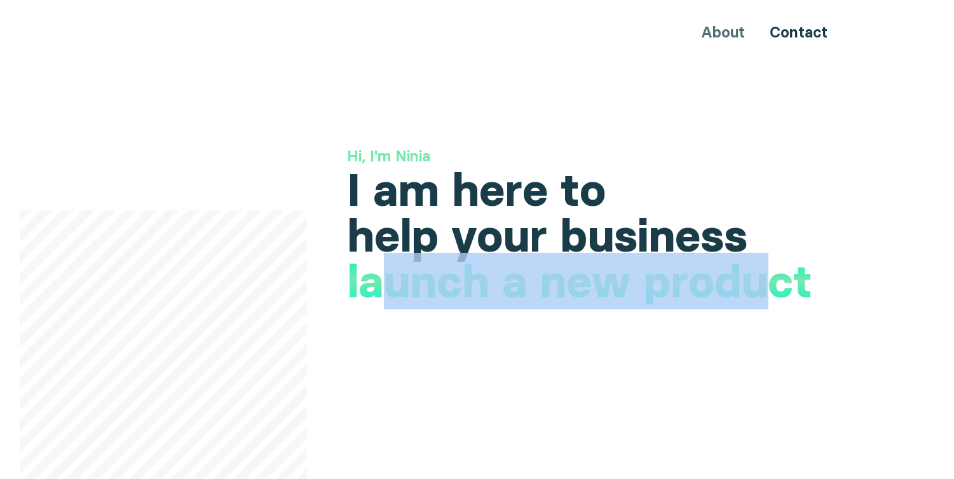
click at [376, 289] on h1 "launch a new product" at bounding box center [580, 282] width 465 height 46
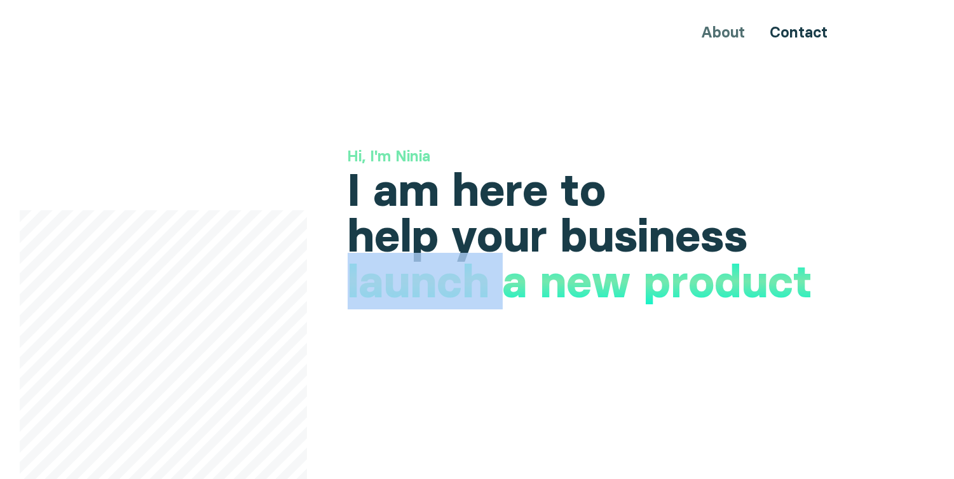
click at [376, 289] on h1 "launch a new product" at bounding box center [580, 282] width 465 height 46
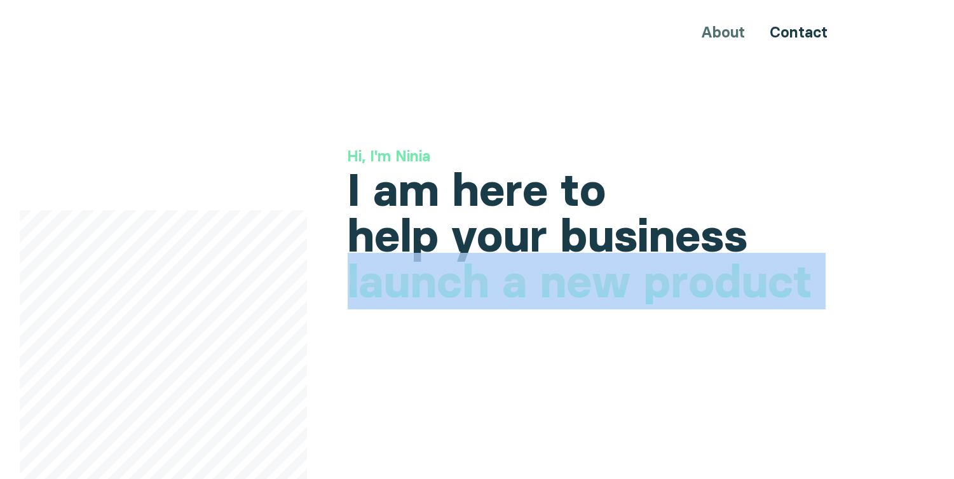
click at [376, 289] on h1 "launch a new product" at bounding box center [580, 282] width 465 height 46
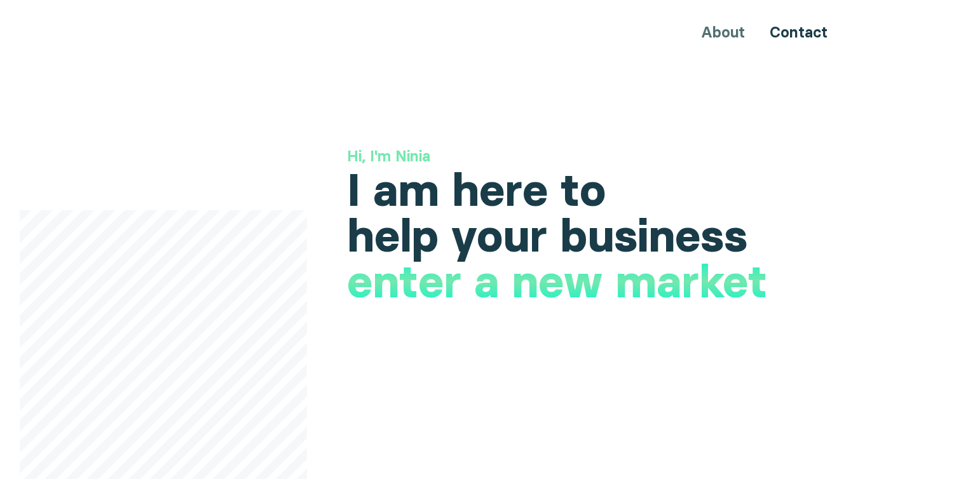
click at [474, 303] on h1 "launch a new product" at bounding box center [580, 302] width 465 height 46
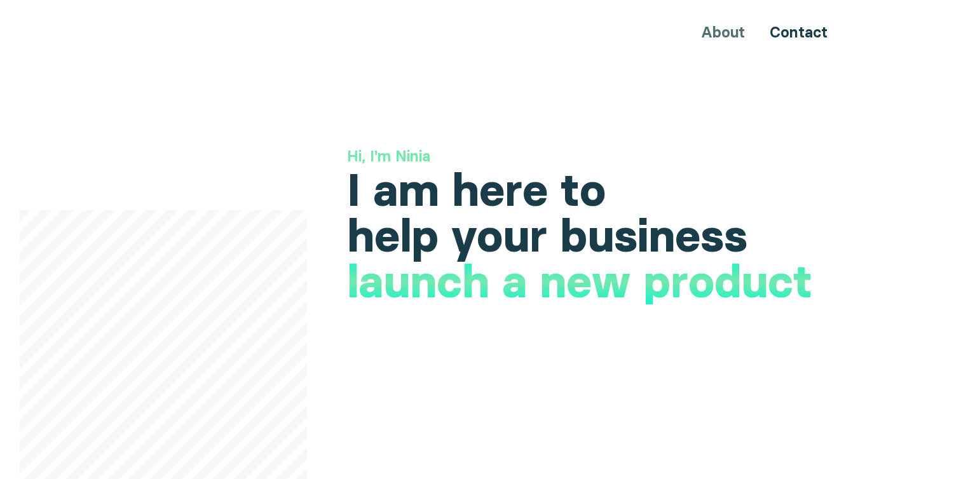
click at [427, 299] on h1 "launch a new product" at bounding box center [580, 282] width 465 height 46
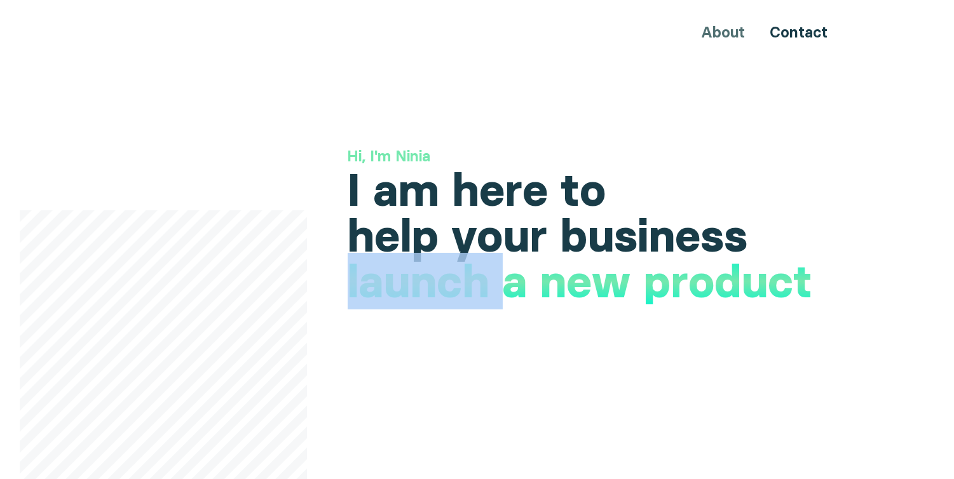
click at [427, 299] on h1 "launch a new product" at bounding box center [580, 282] width 465 height 46
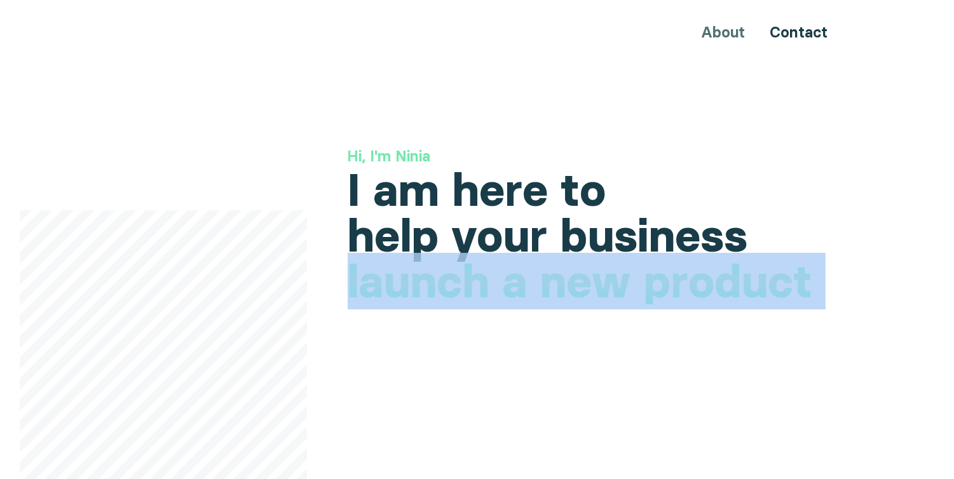
click at [427, 299] on h1 "launch a new product" at bounding box center [580, 282] width 465 height 46
copy div "launch a new product"
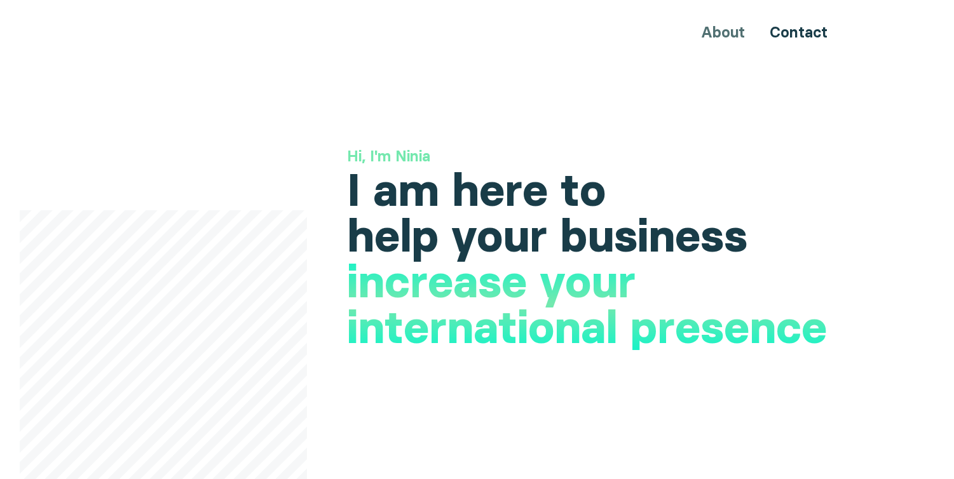
click at [362, 288] on h1 "launch a new product" at bounding box center [580, 302] width 465 height 46
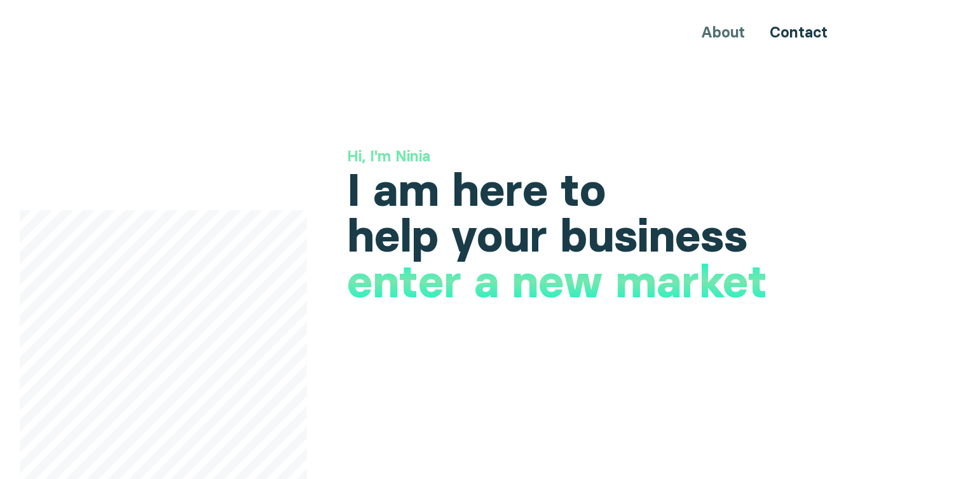
click at [362, 288] on h1 "launch a new product" at bounding box center [580, 302] width 465 height 46
click at [382, 284] on h1 "launch a new product" at bounding box center [580, 302] width 465 height 46
click at [396, 283] on h1 "launch a new product" at bounding box center [580, 302] width 465 height 46
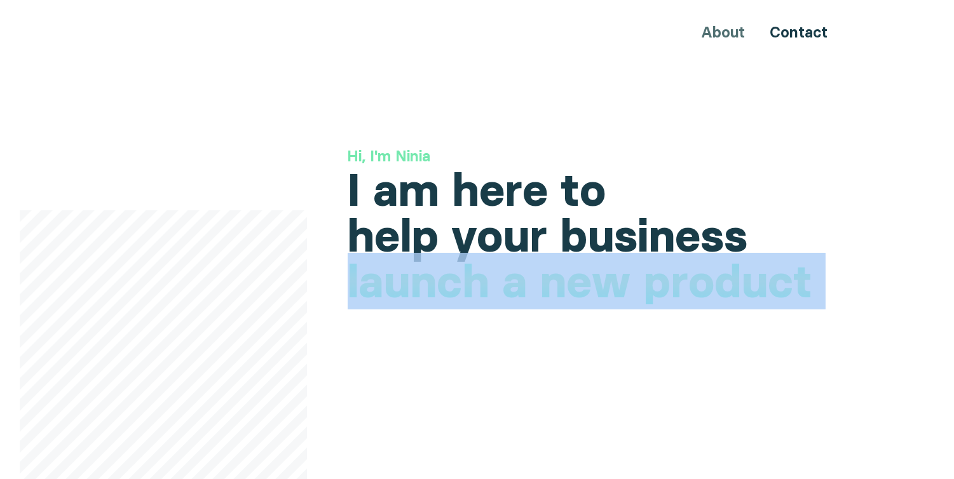
click at [365, 283] on h1 "launch a new product" at bounding box center [580, 282] width 465 height 46
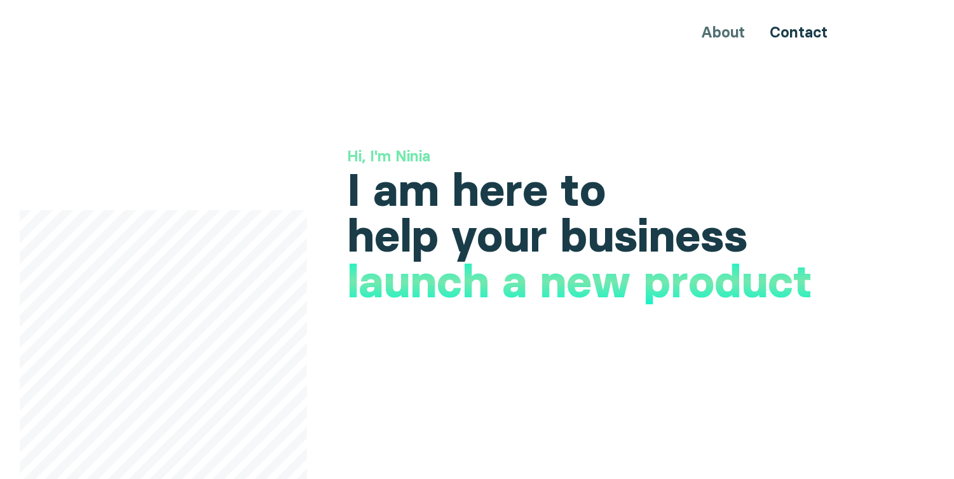
drag, startPoint x: 409, startPoint y: 283, endPoint x: 822, endPoint y: 344, distance: 417.6
click at [822, 344] on h1 "increase your international presence" at bounding box center [598, 325] width 501 height 92
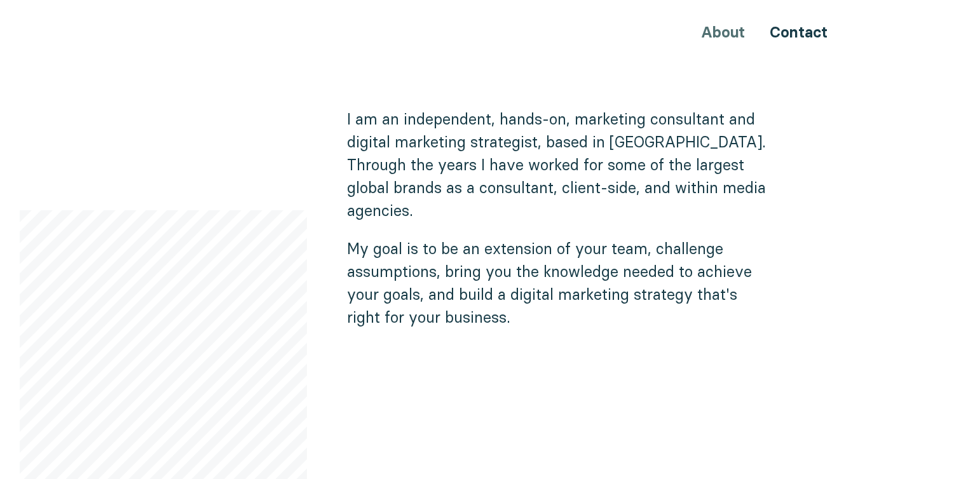
scroll to position [777, 0]
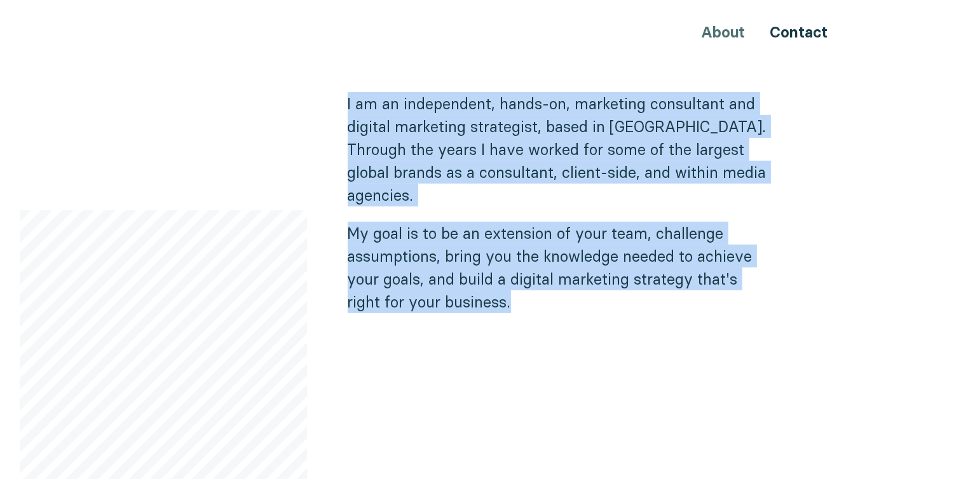
drag, startPoint x: 338, startPoint y: 104, endPoint x: 533, endPoint y: 272, distance: 257.3
copy div "I am an independent, hands-on, marketing consultant and digital marketing strat…"
click at [601, 224] on p "My goal is to be an extension of your team, challenge assumptions, bring you th…" at bounding box center [561, 268] width 427 height 92
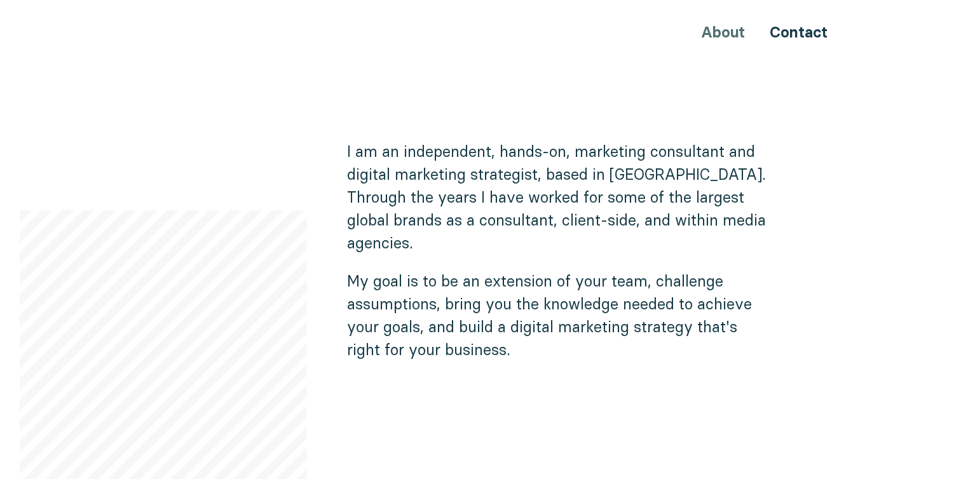
scroll to position [706, 0]
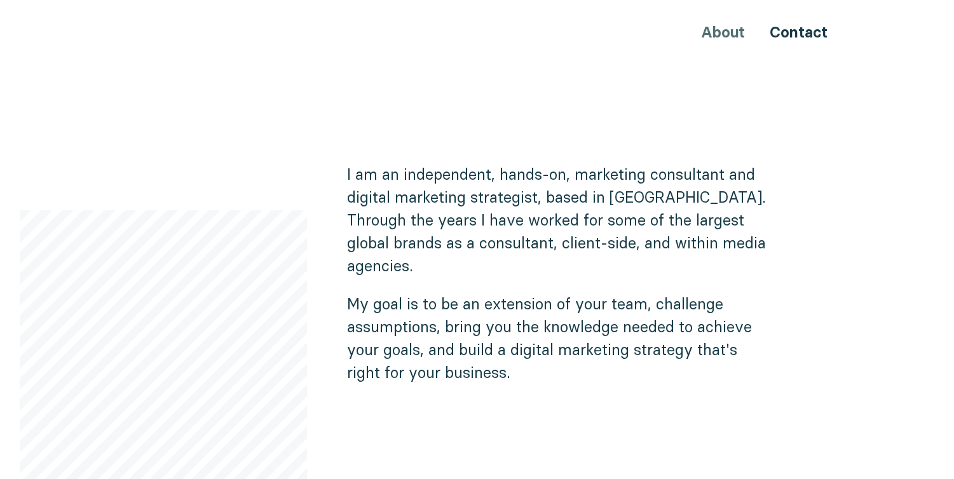
click at [471, 195] on p "I am an independent, hands-on, marketing consultant and digital marketing strat…" at bounding box center [561, 220] width 427 height 114
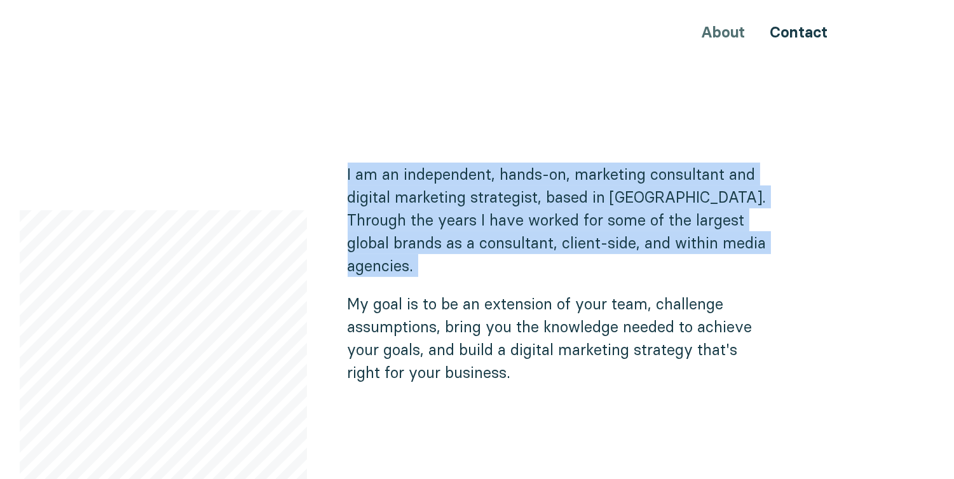
click at [471, 195] on p "I am an independent, hands-on, marketing consultant and digital marketing strat…" at bounding box center [561, 220] width 427 height 114
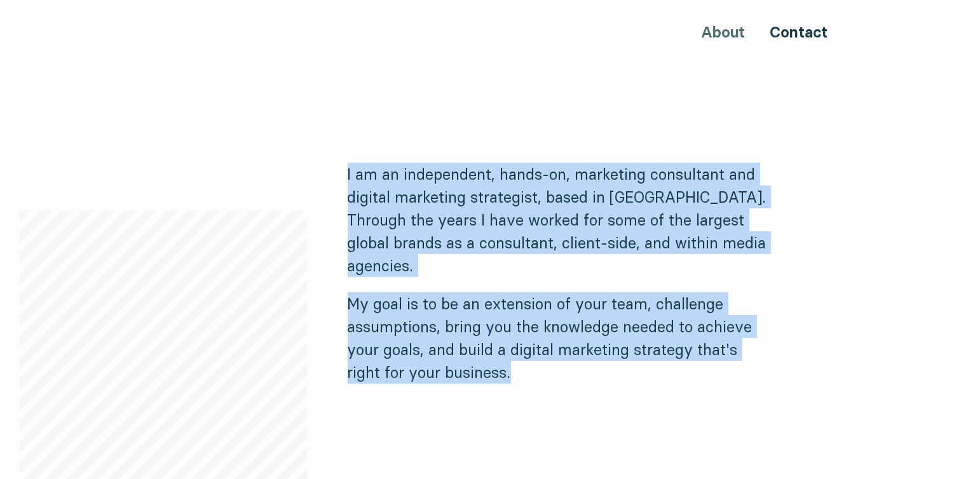
drag, startPoint x: 536, startPoint y: 347, endPoint x: 341, endPoint y: 156, distance: 272.8
click at [341, 156] on div "Hi, I'm Ninia I am here to help your business increase your international prese…" at bounding box center [477, 20] width 763 height 1163
copy div "I am an independent, hands-on, marketing consultant and digital marketing strat…"
click at [568, 188] on p "I am an independent, hands-on, marketing consultant and digital marketing strat…" at bounding box center [561, 220] width 427 height 114
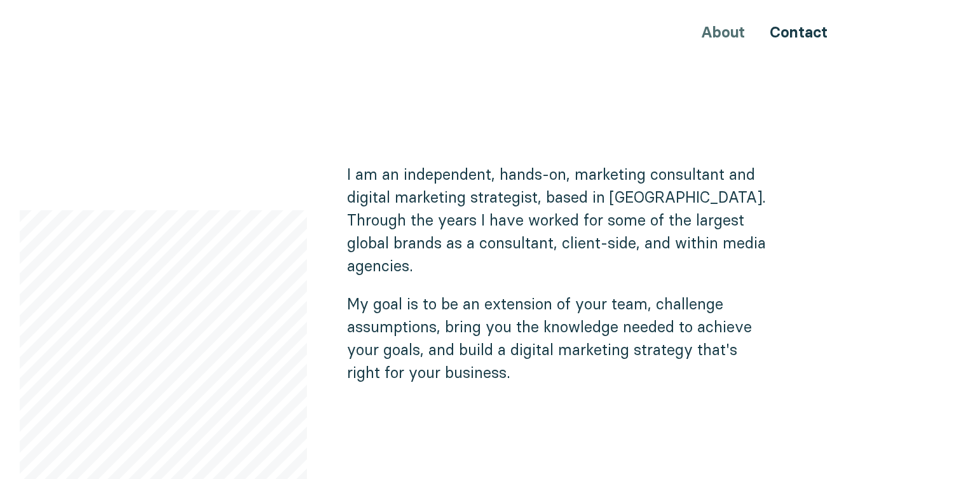
click at [636, 174] on p "I am an independent, hands-on, marketing consultant and digital marketing strat…" at bounding box center [561, 220] width 427 height 114
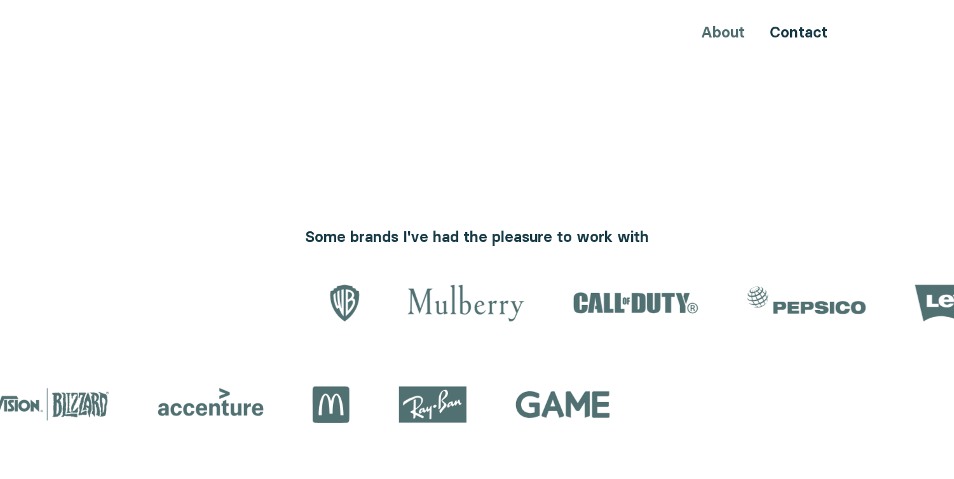
scroll to position [1342, 0]
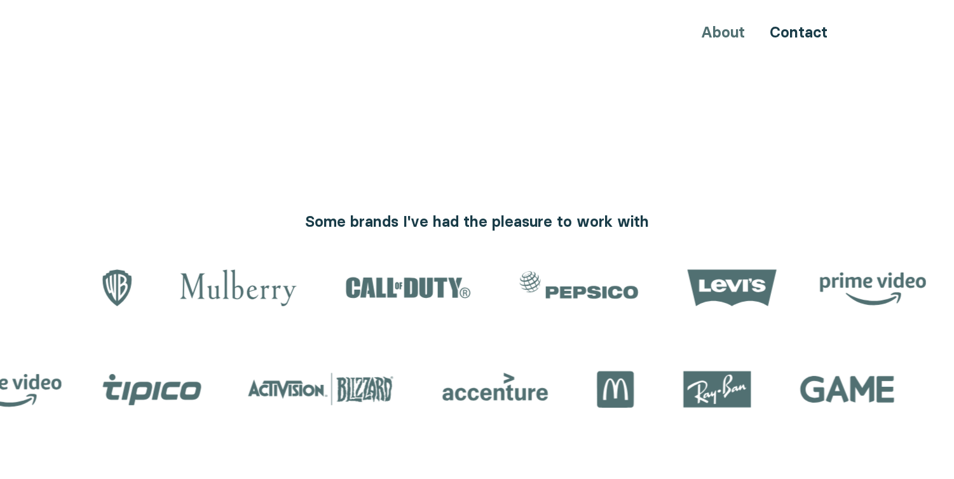
click at [458, 211] on h3 "Some brands I've had the pleasure to work with" at bounding box center [477, 222] width 742 height 22
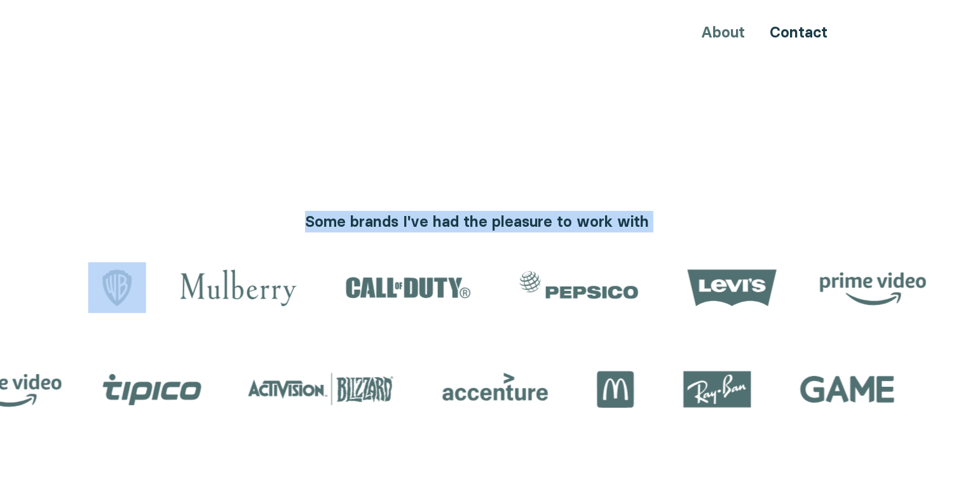
click at [458, 211] on h3 "Some brands I've had the pleasure to work with" at bounding box center [477, 222] width 742 height 22
copy div "Some brands I've had the pleasure to work with"
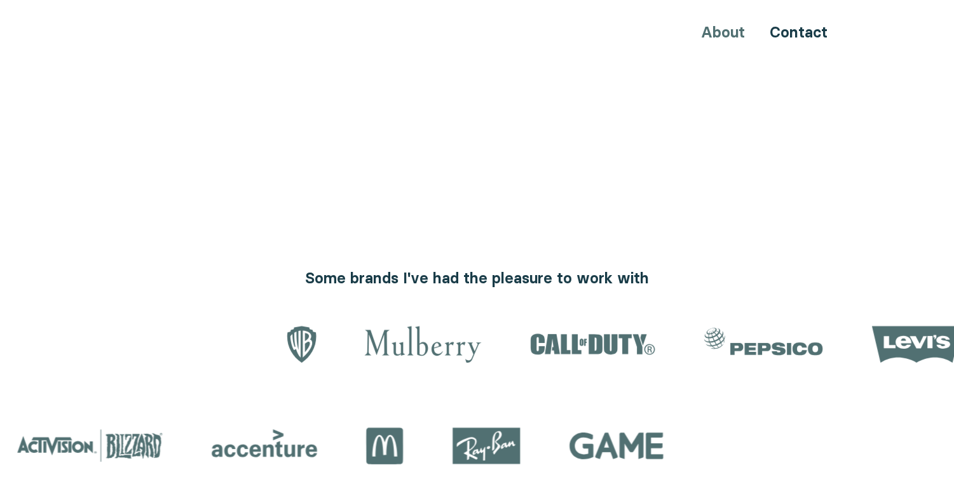
scroll to position [1271, 0]
